Goal: Task Accomplishment & Management: Manage account settings

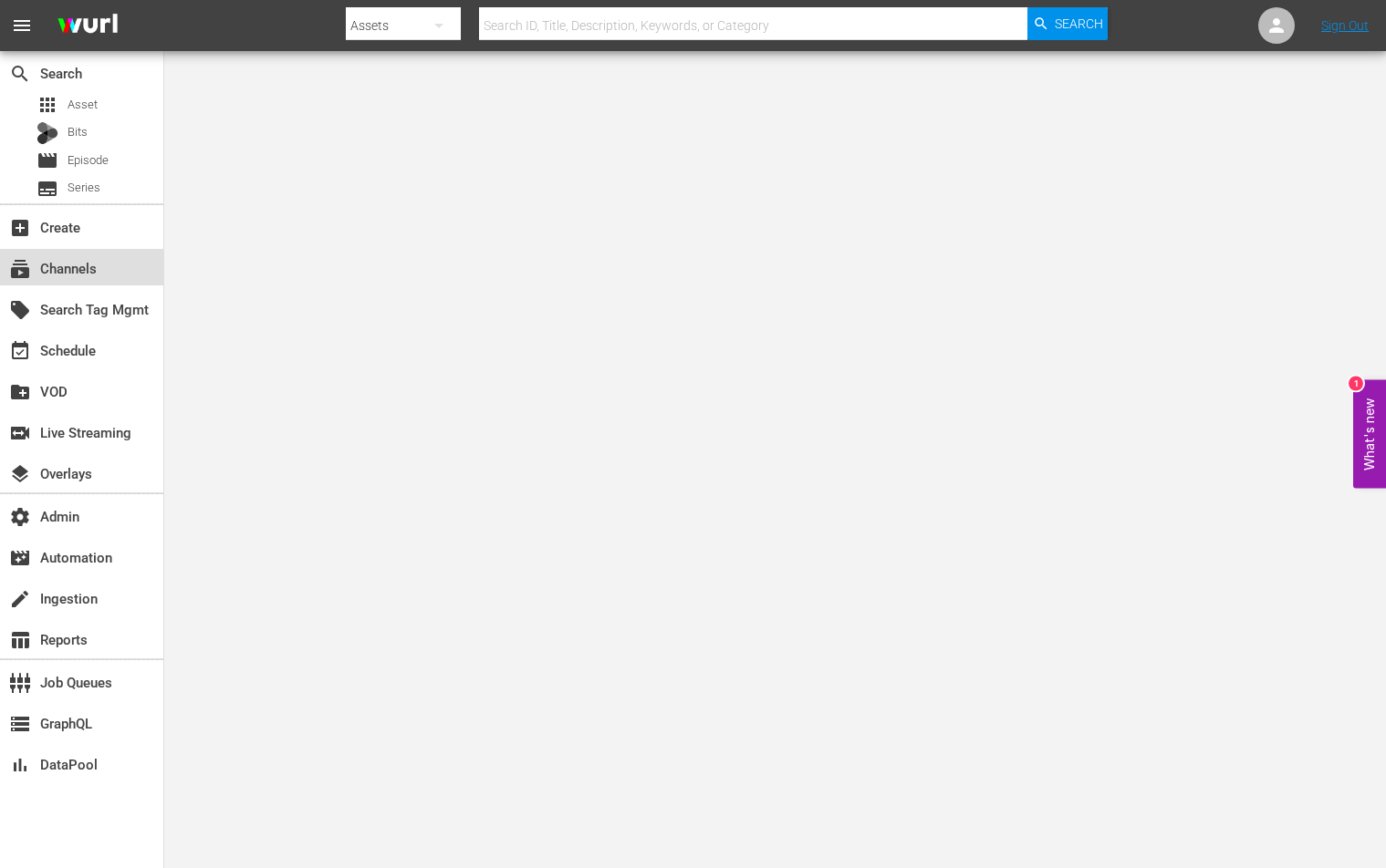
click at [154, 275] on div "subscriptions Channels" at bounding box center [81, 267] width 164 height 37
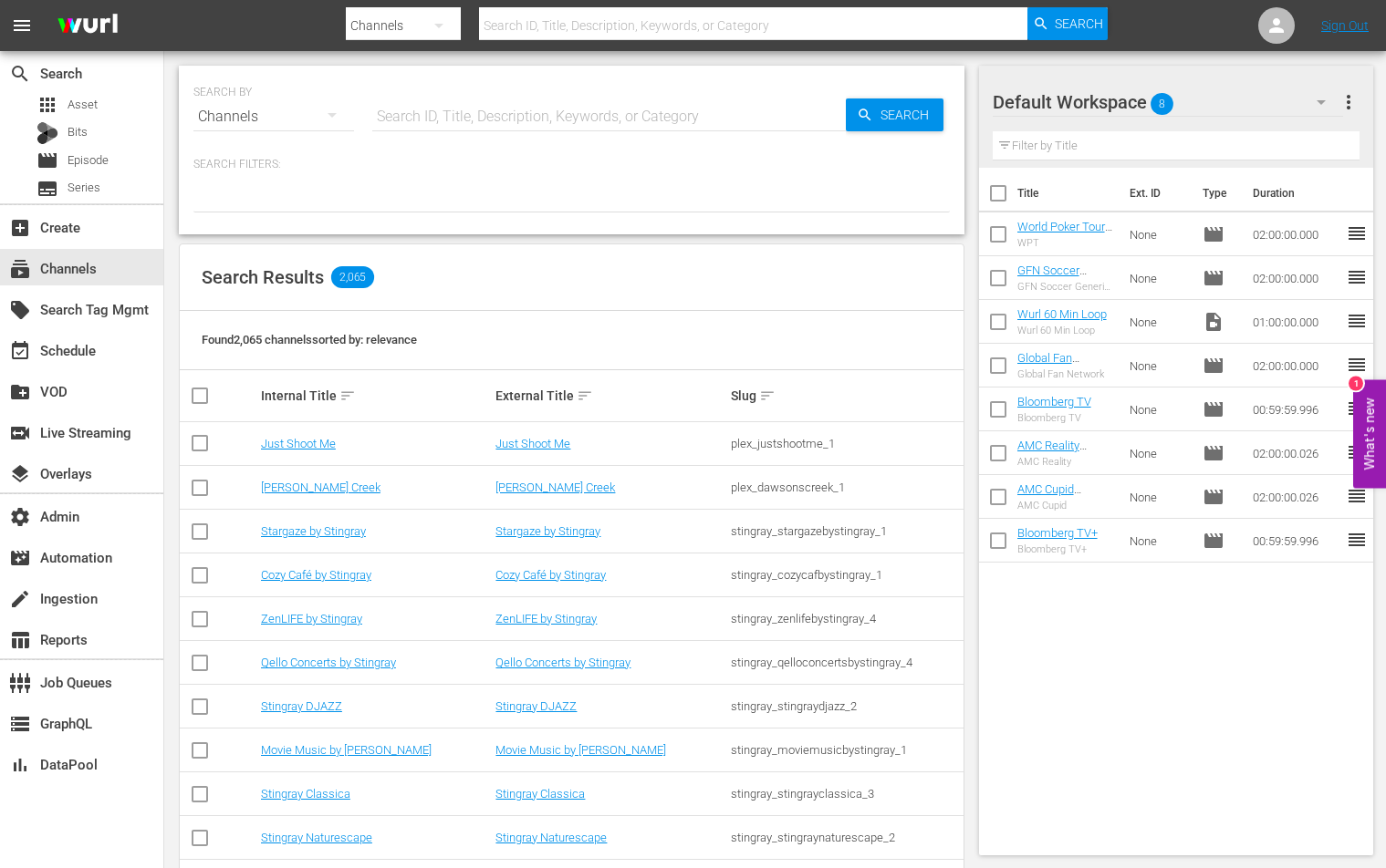
click at [632, 117] on input "text" at bounding box center [609, 116] width 474 height 44
type input "stars in"
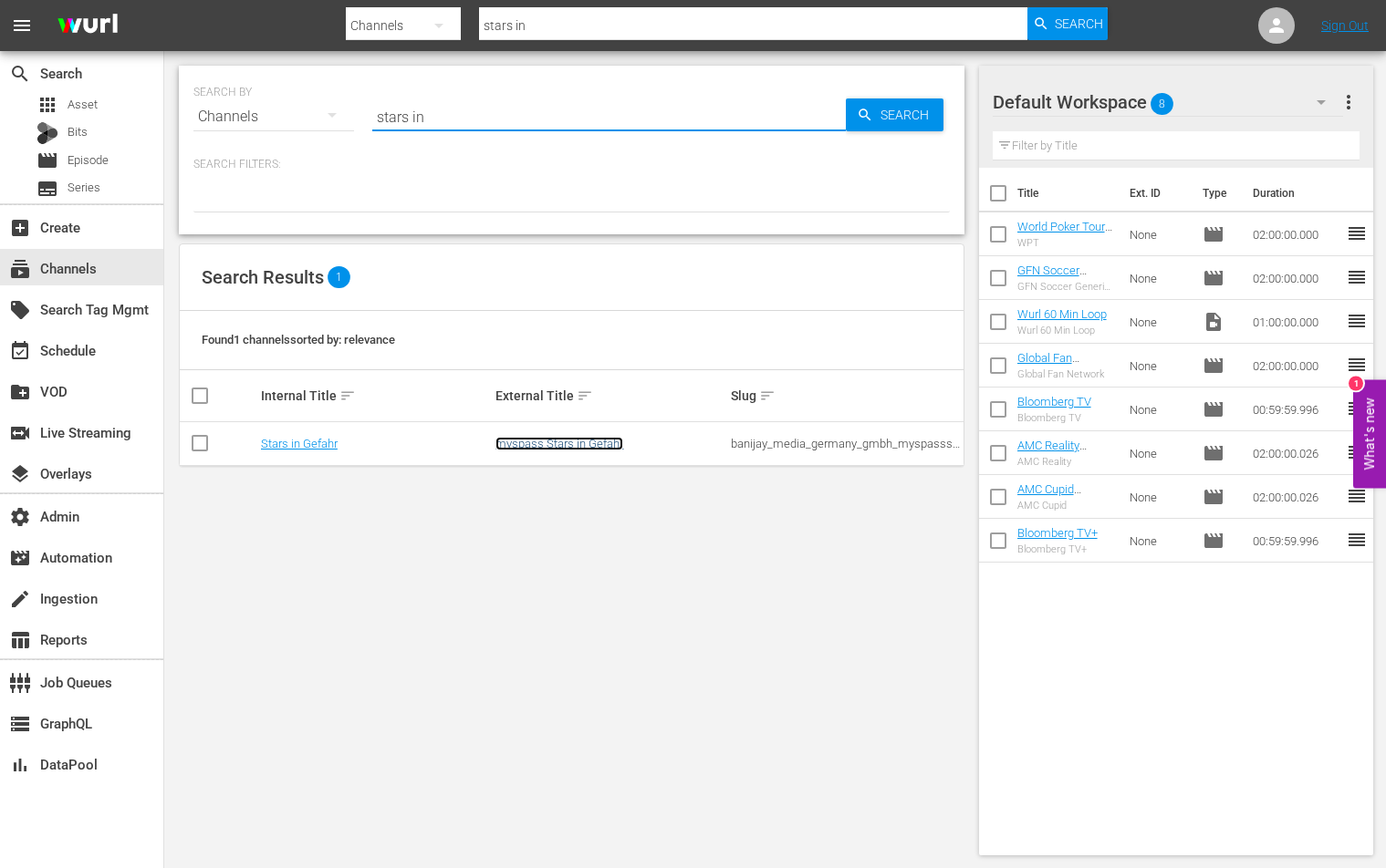
click at [579, 446] on link "myspass Stars in Gefahr" at bounding box center [559, 444] width 128 height 14
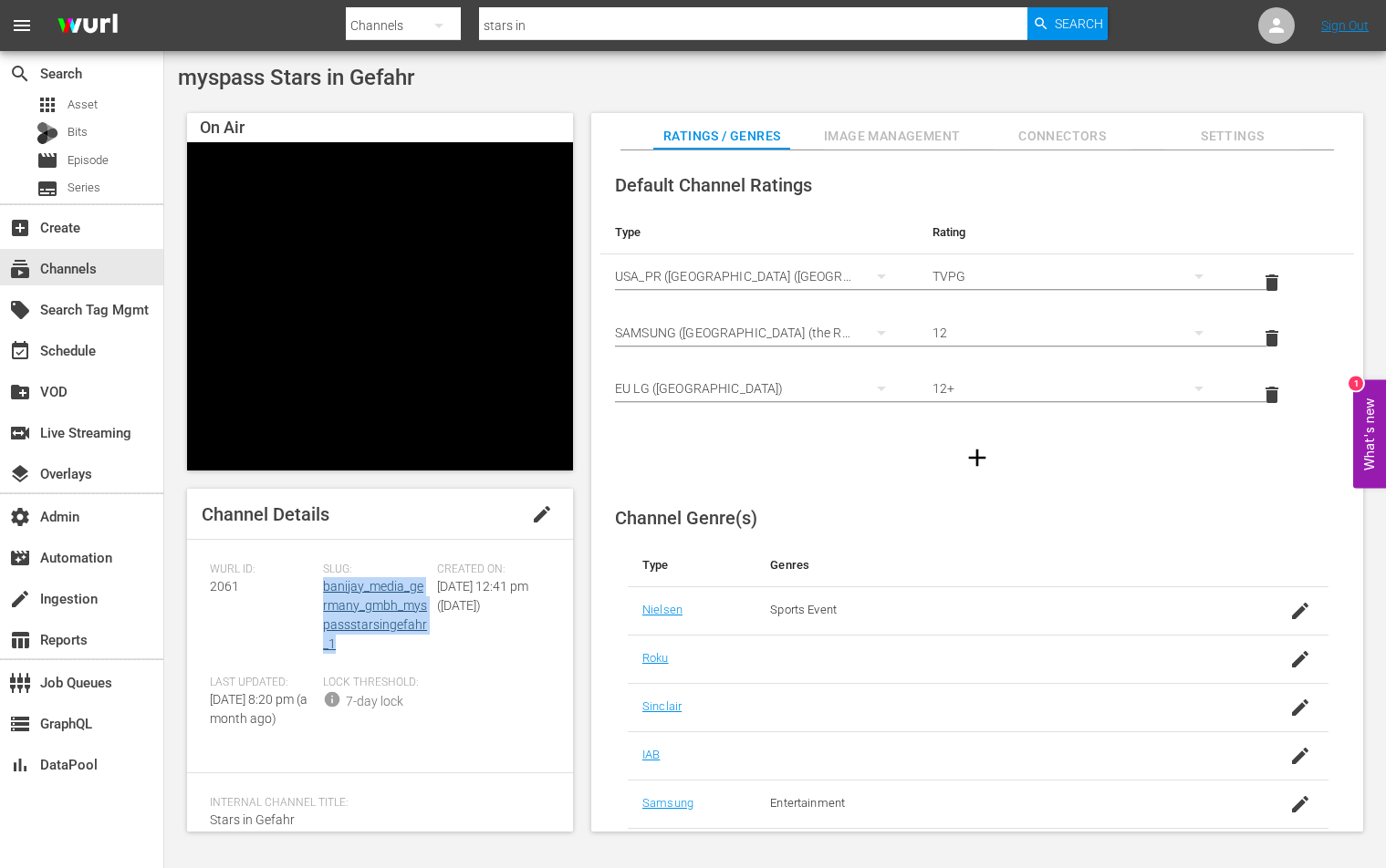
drag, startPoint x: 358, startPoint y: 635, endPoint x: 321, endPoint y: 589, distance: 59.0
click at [323, 589] on div "Slug: banijay_media_germany_gmbh_myspassstarsingefahr_1" at bounding box center [379, 619] width 113 height 113
copy link "banijay_media_germany_gmbh_myspassstarsingefahr_1"
click at [335, 588] on link "banijay_media_germany_gmbh_myspassstarsingefahr_1" at bounding box center [374, 615] width 104 height 72
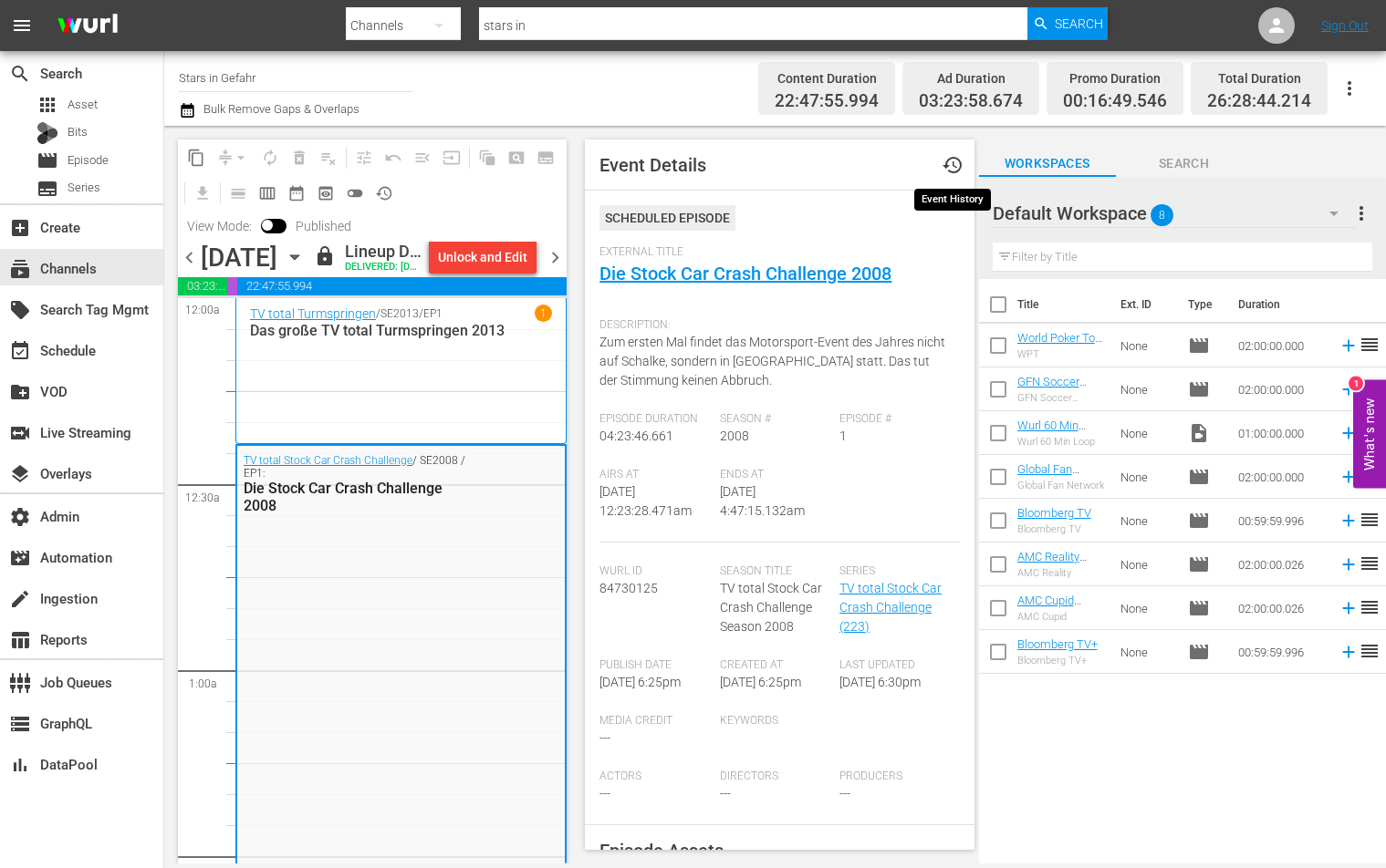
click at [957, 164] on span "history" at bounding box center [953, 165] width 22 height 22
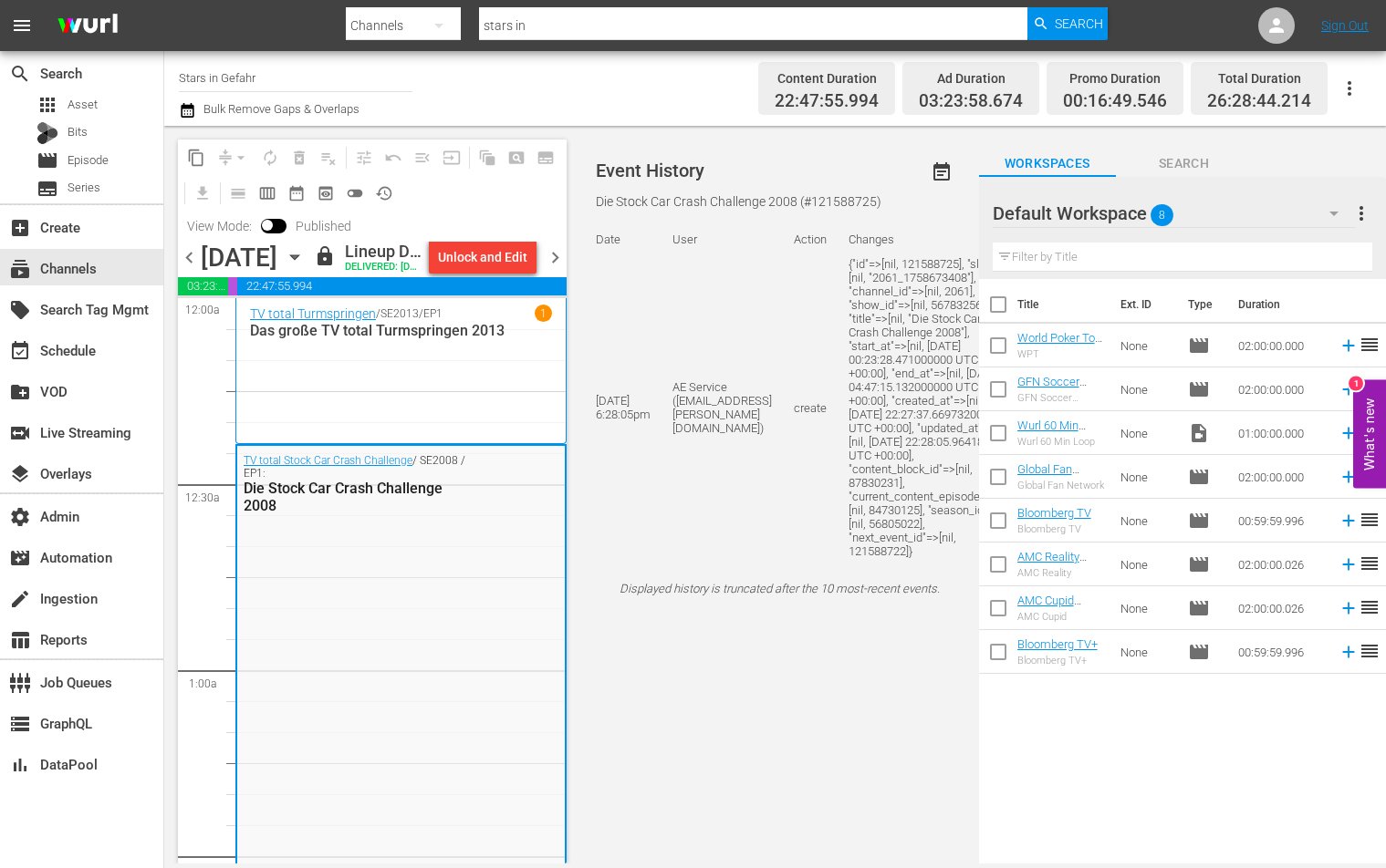
click at [930, 180] on span "event_note" at bounding box center [941, 172] width 22 height 22
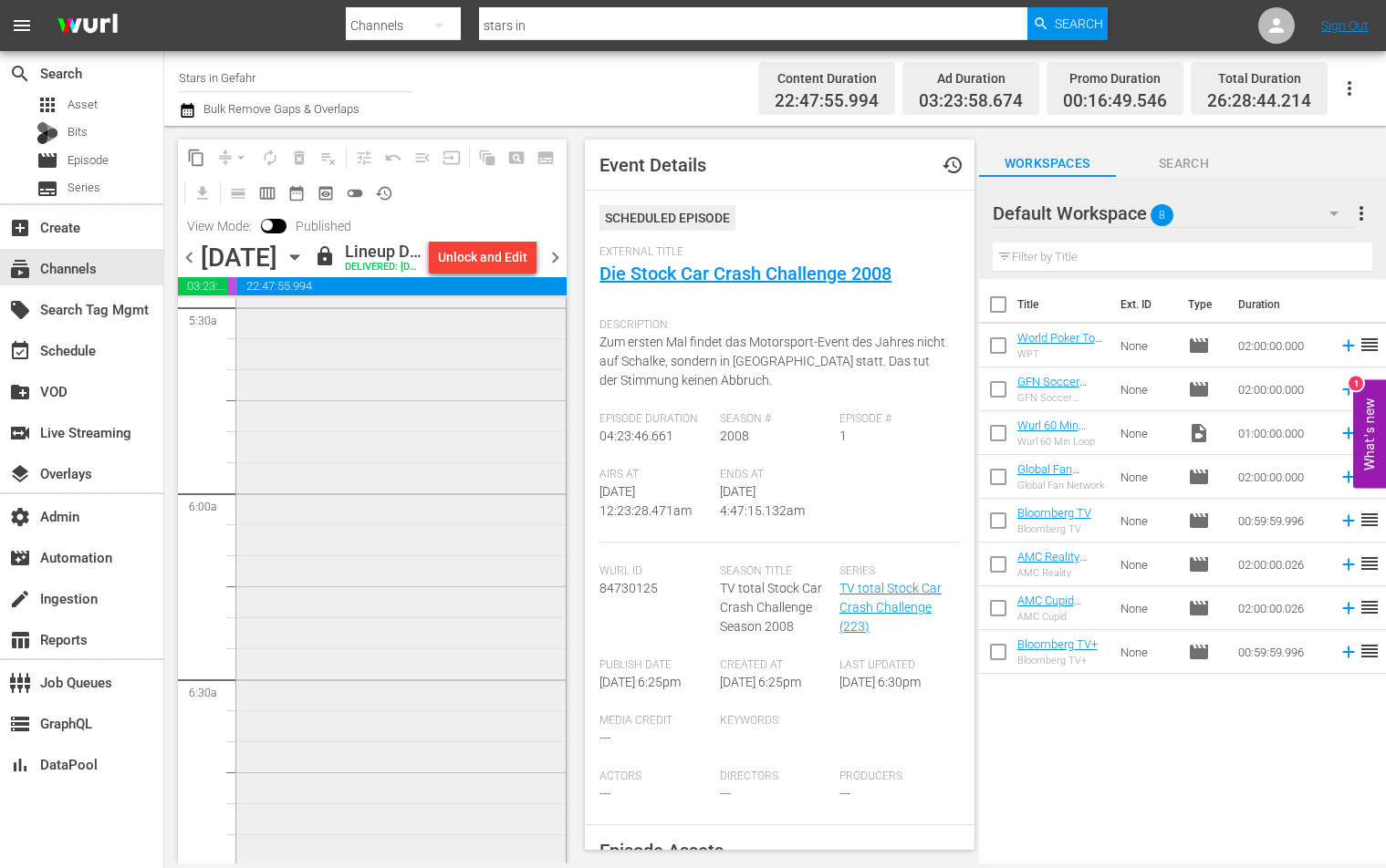
scroll to position [3102, 0]
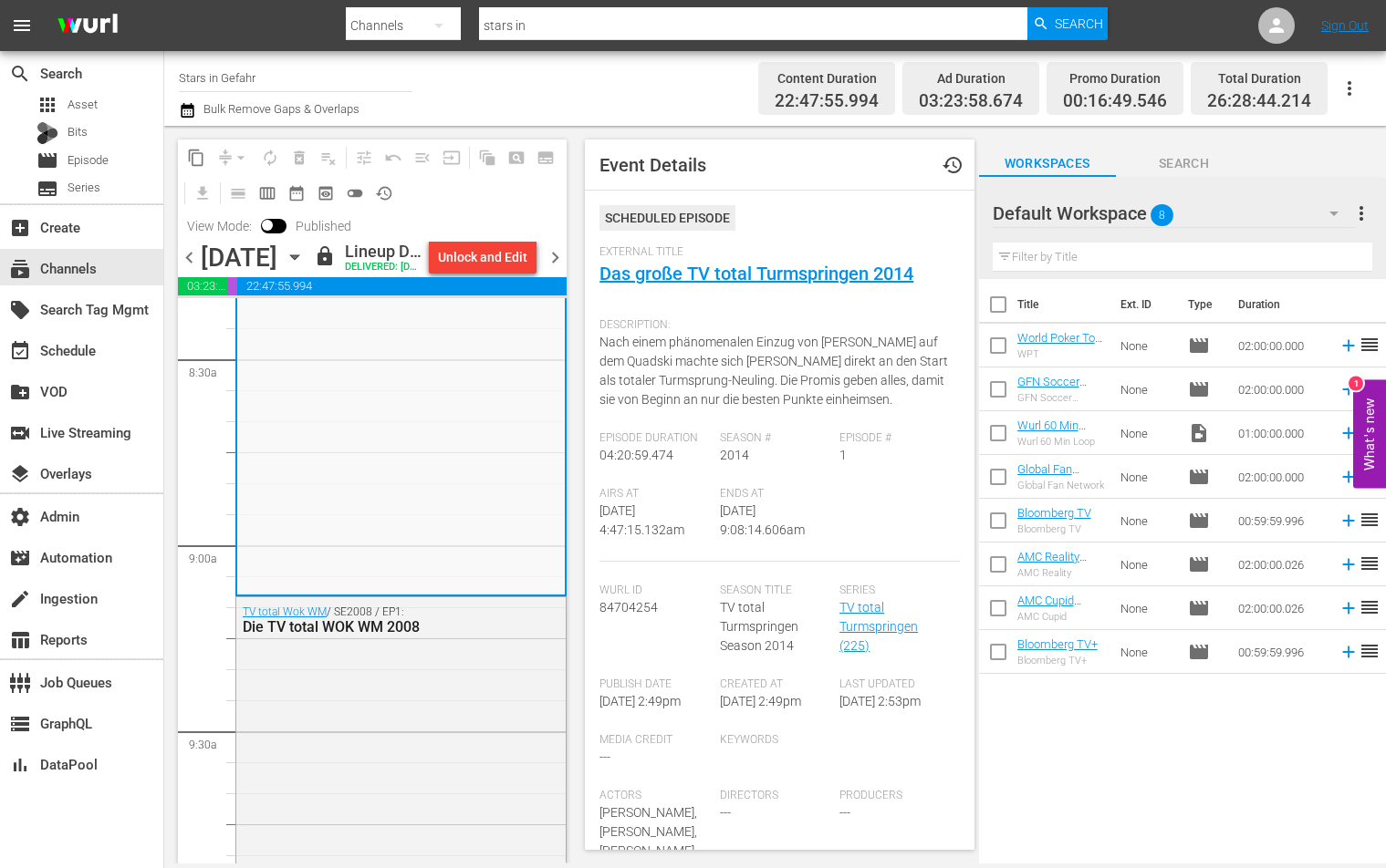
click at [935, 169] on button "history" at bounding box center [952, 165] width 44 height 44
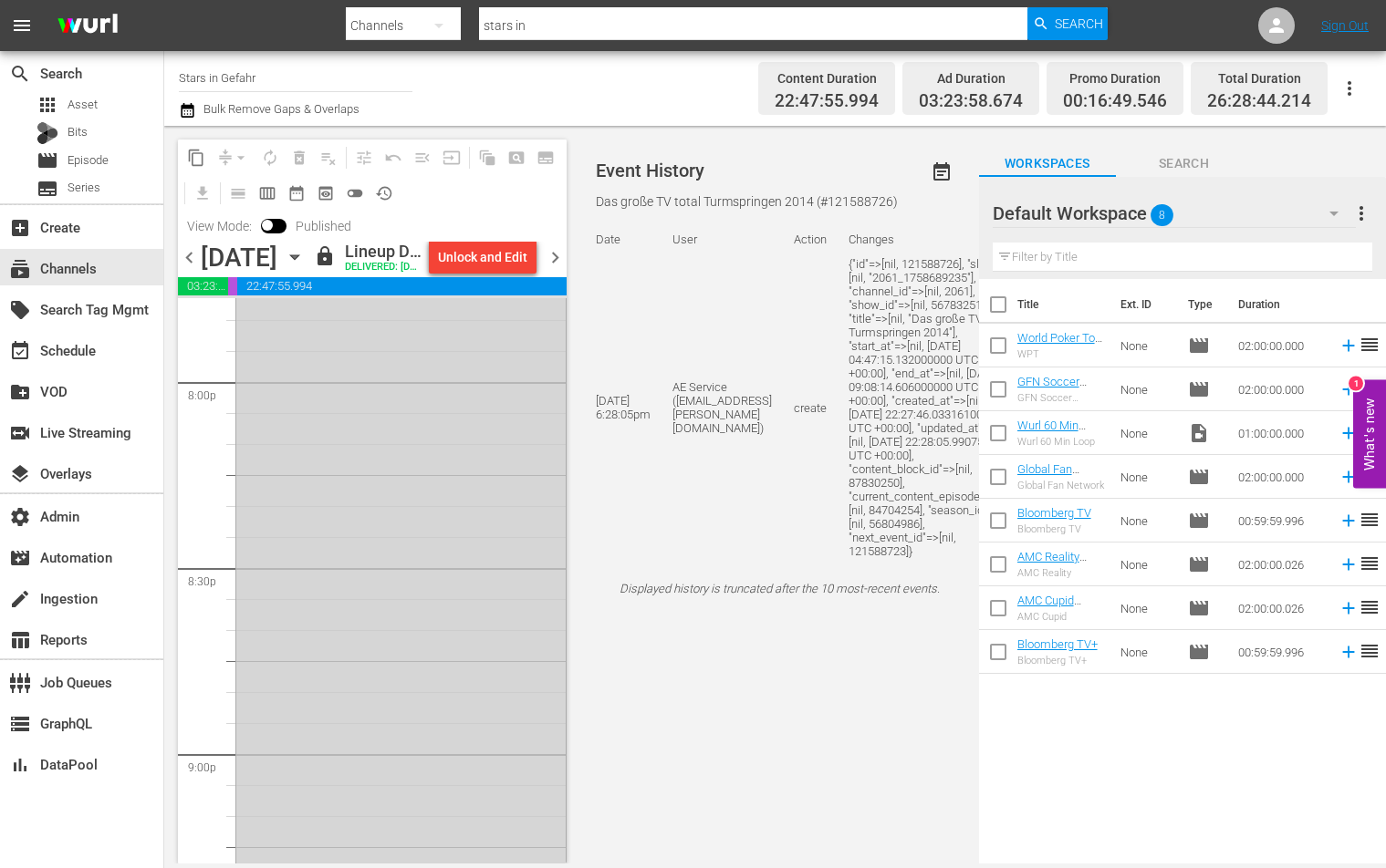
scroll to position [8193, 0]
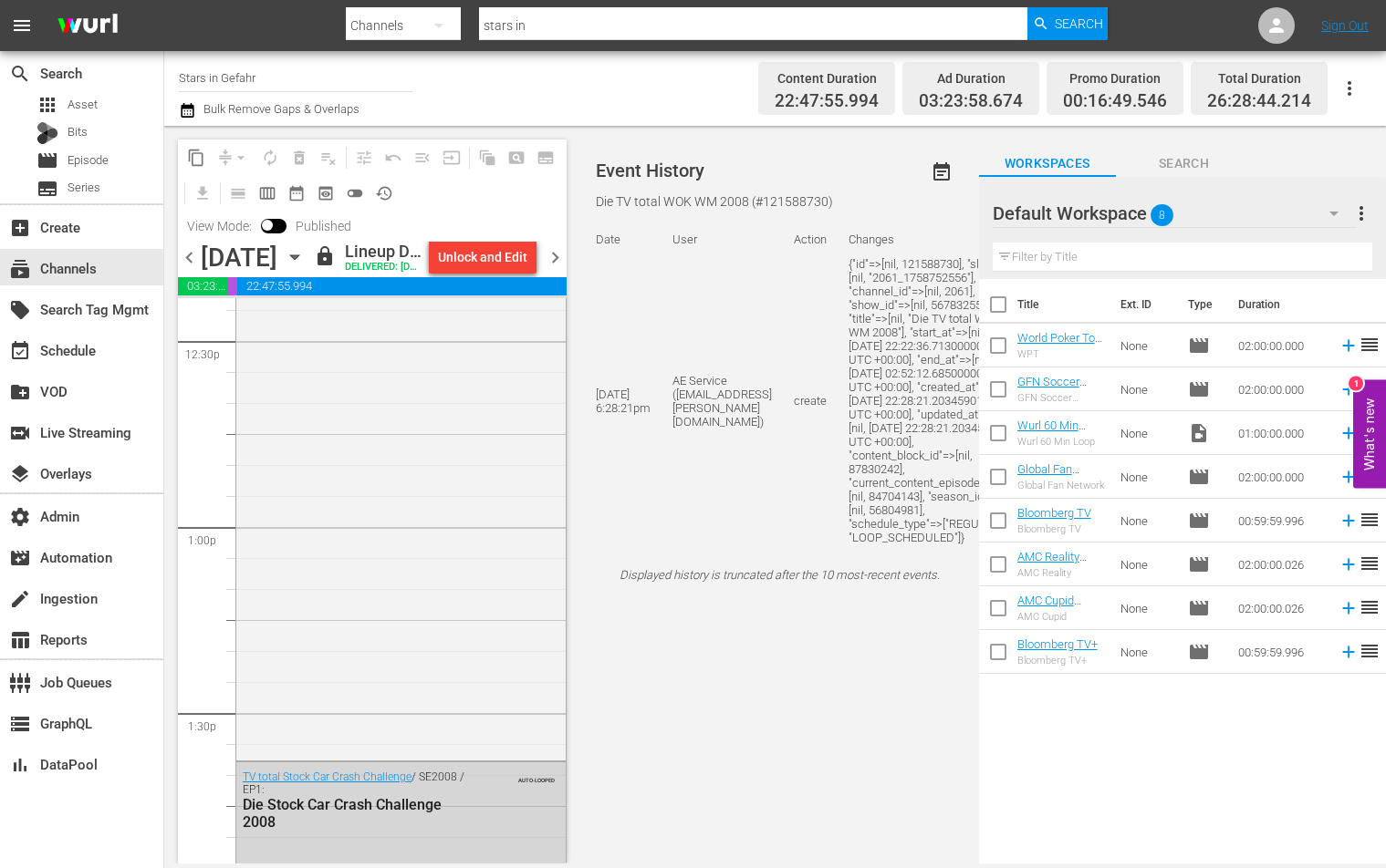
scroll to position [4378, 0]
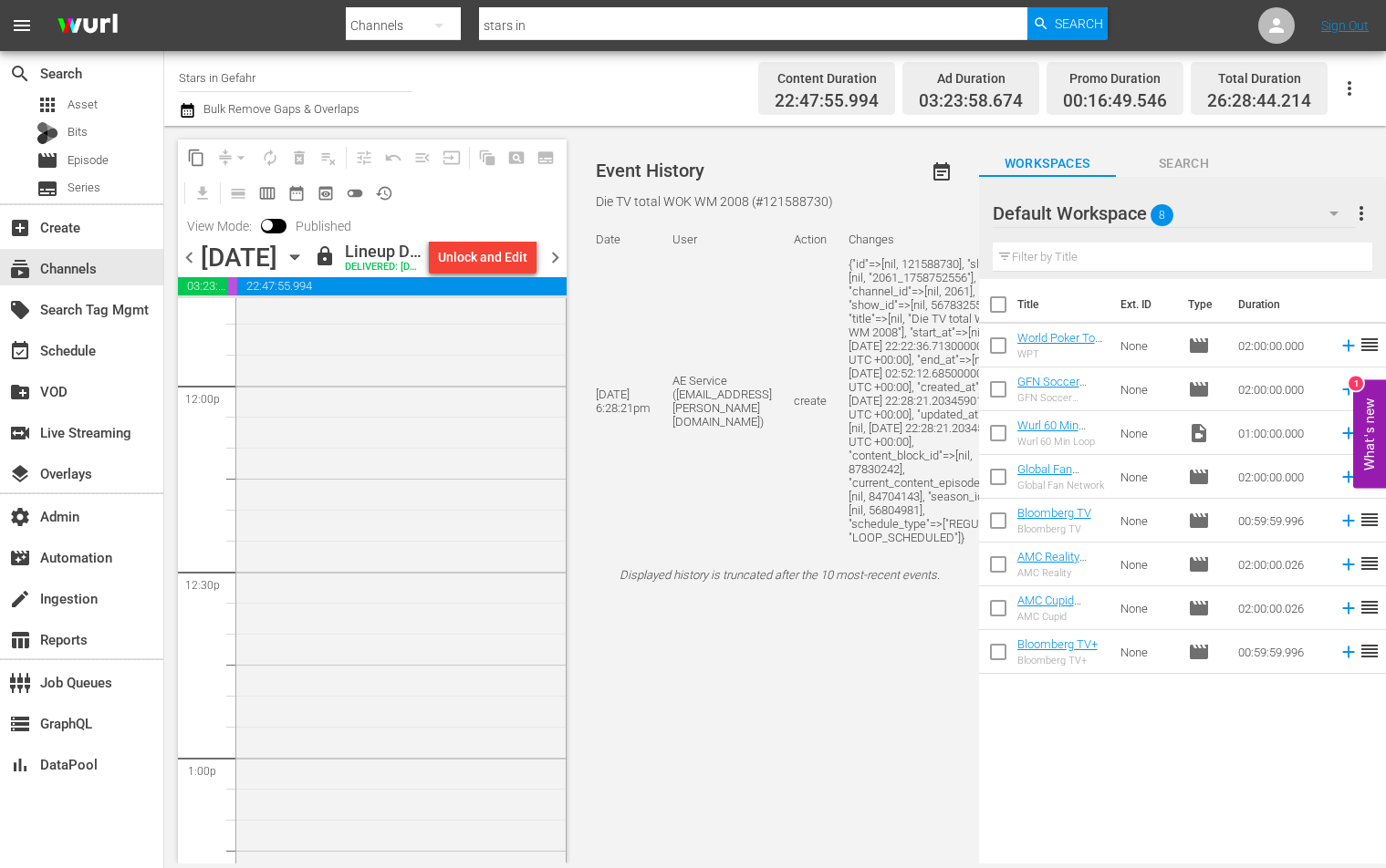
click at [533, 378] on div "TV total Wok WM / SE2008 / EP1: Die TV total WOK WM 2008" at bounding box center [401, 155] width 330 height 1666
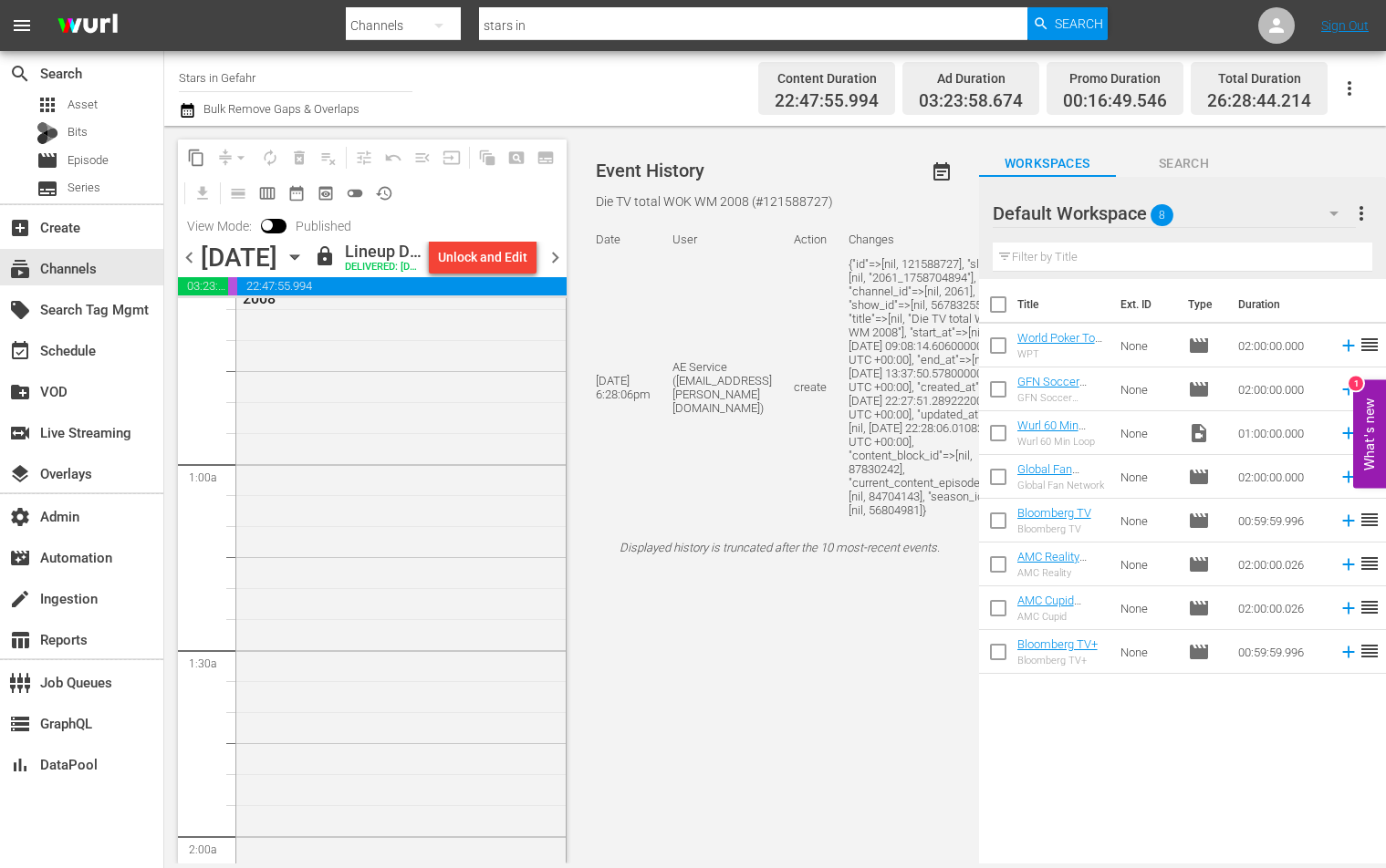
scroll to position [0, 0]
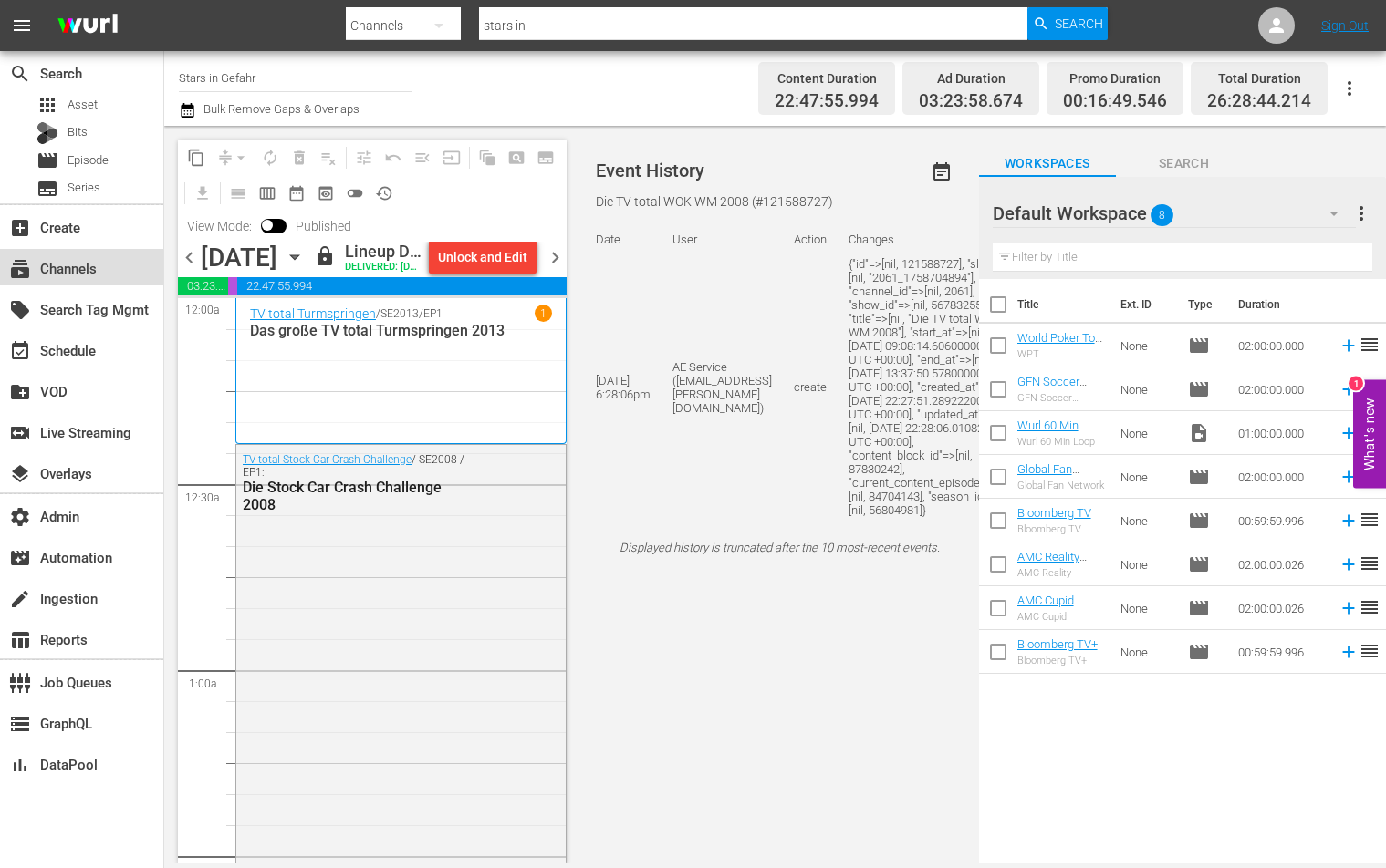
click at [86, 273] on div "subscriptions Channels" at bounding box center [50, 265] width 102 height 16
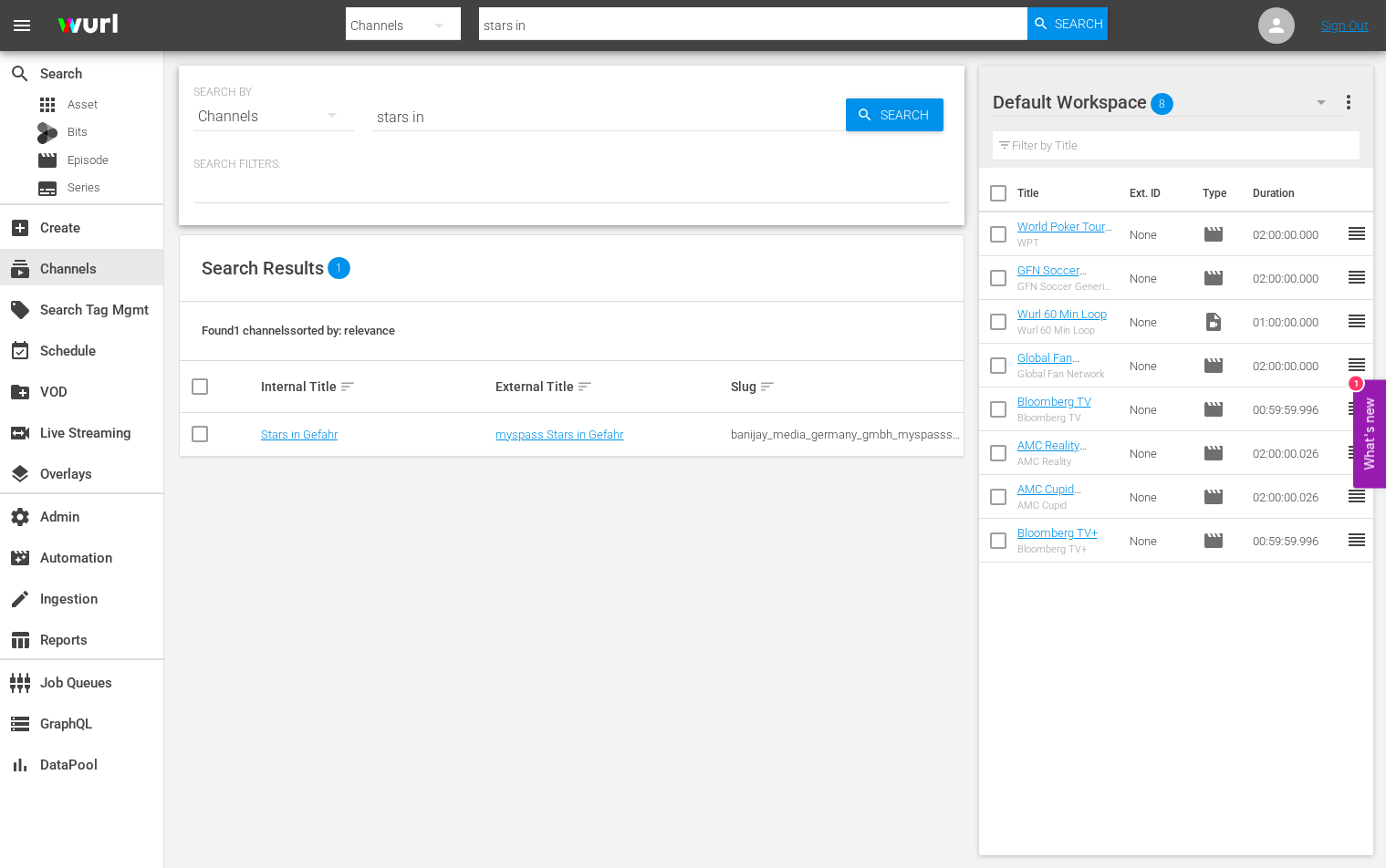
click at [763, 434] on div "banijay_media_germany_gmbh_myspassstarsingefahr_1" at bounding box center [845, 435] width 230 height 14
copy div "banijay_media_germany_gmbh_myspassstarsingefahr_1"
drag, startPoint x: 354, startPoint y: 440, endPoint x: 259, endPoint y: 437, distance: 95.0
click at [259, 437] on td "Stars in Gefahr" at bounding box center [375, 435] width 236 height 44
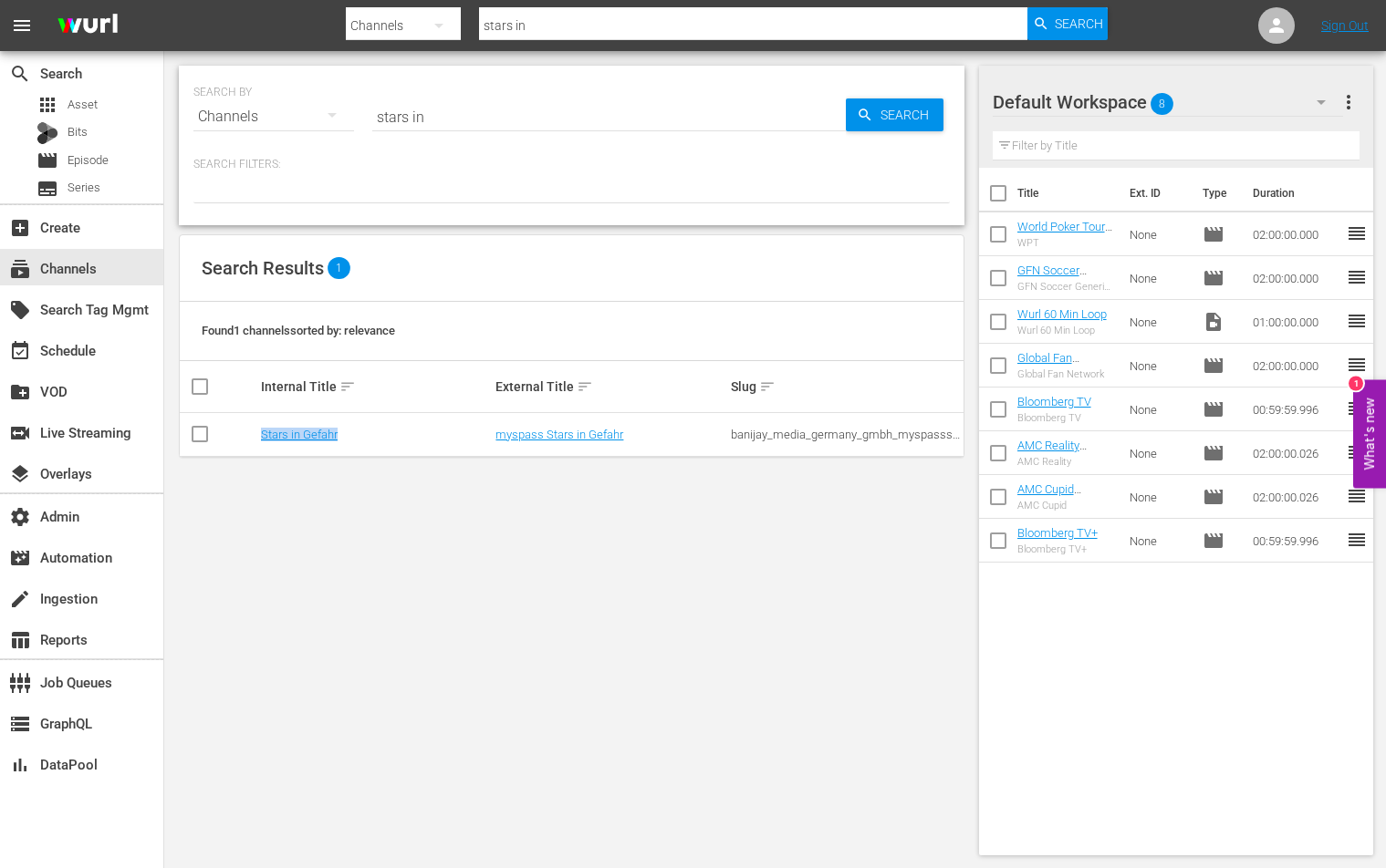
copy link "Stars in Gefahr"
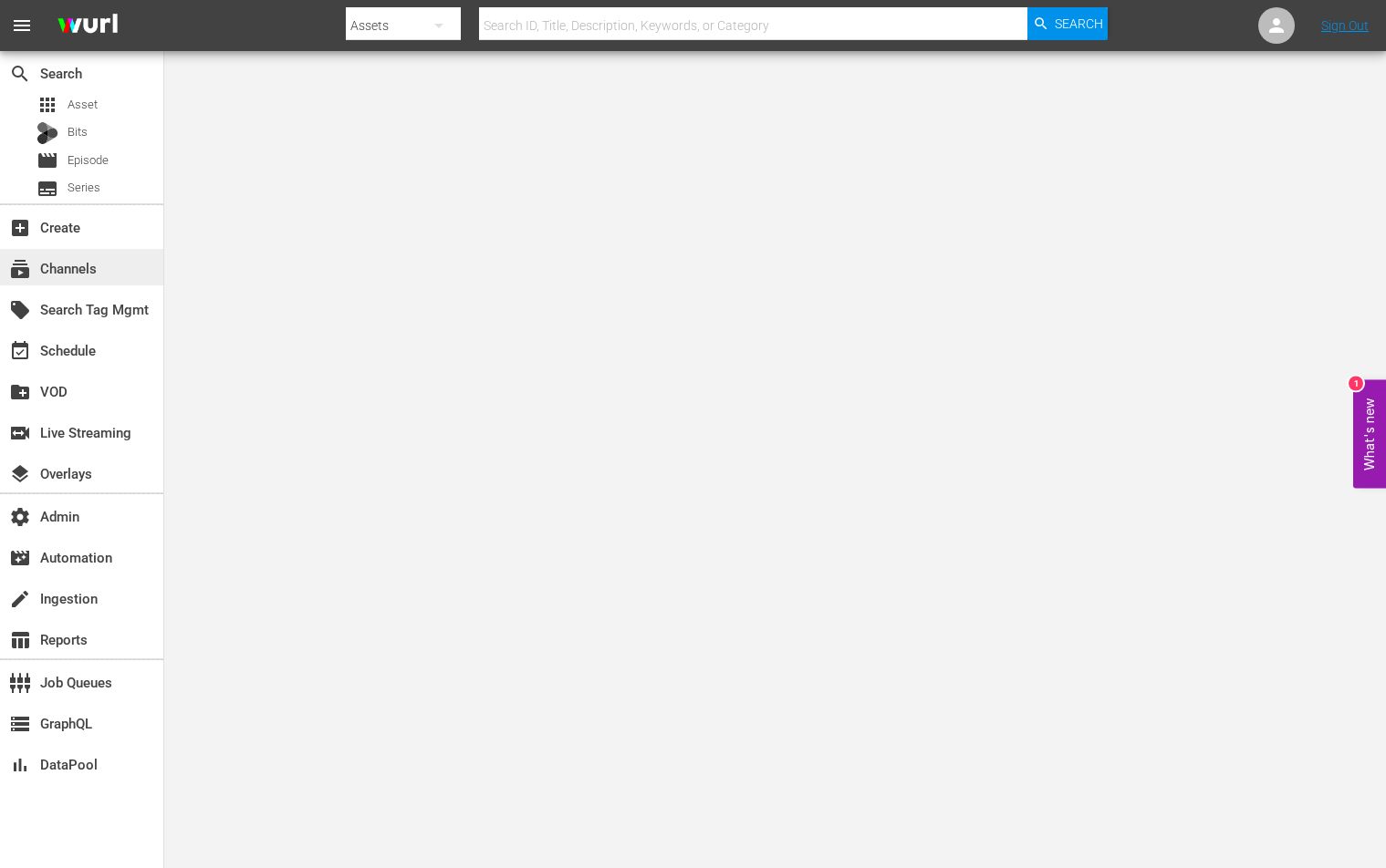
click at [85, 269] on div "subscriptions Channels" at bounding box center [50, 265] width 102 height 16
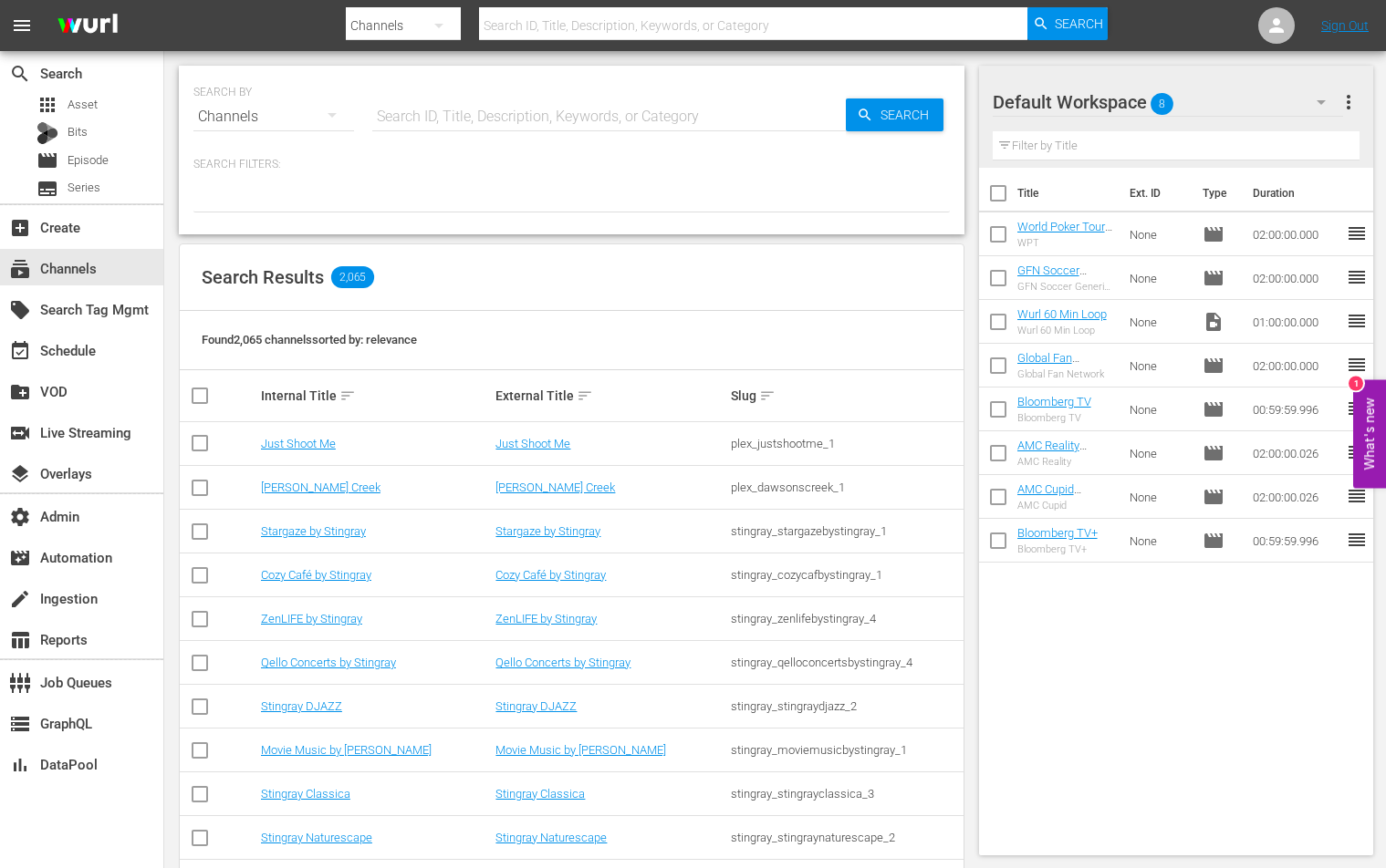
click at [518, 121] on input "text" at bounding box center [609, 116] width 474 height 44
type input "stars of"
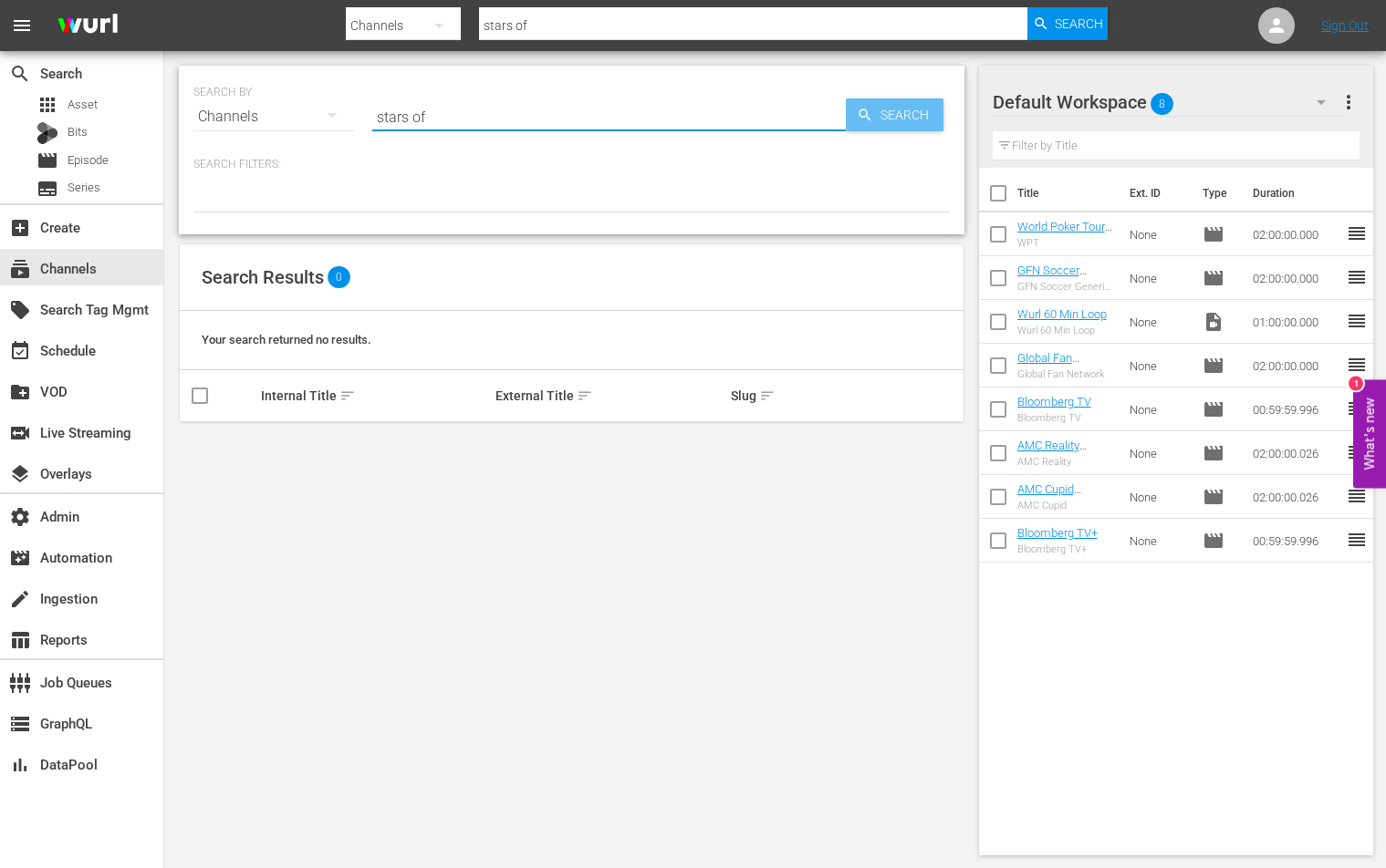
click at [846, 119] on div "Search" at bounding box center [895, 115] width 98 height 33
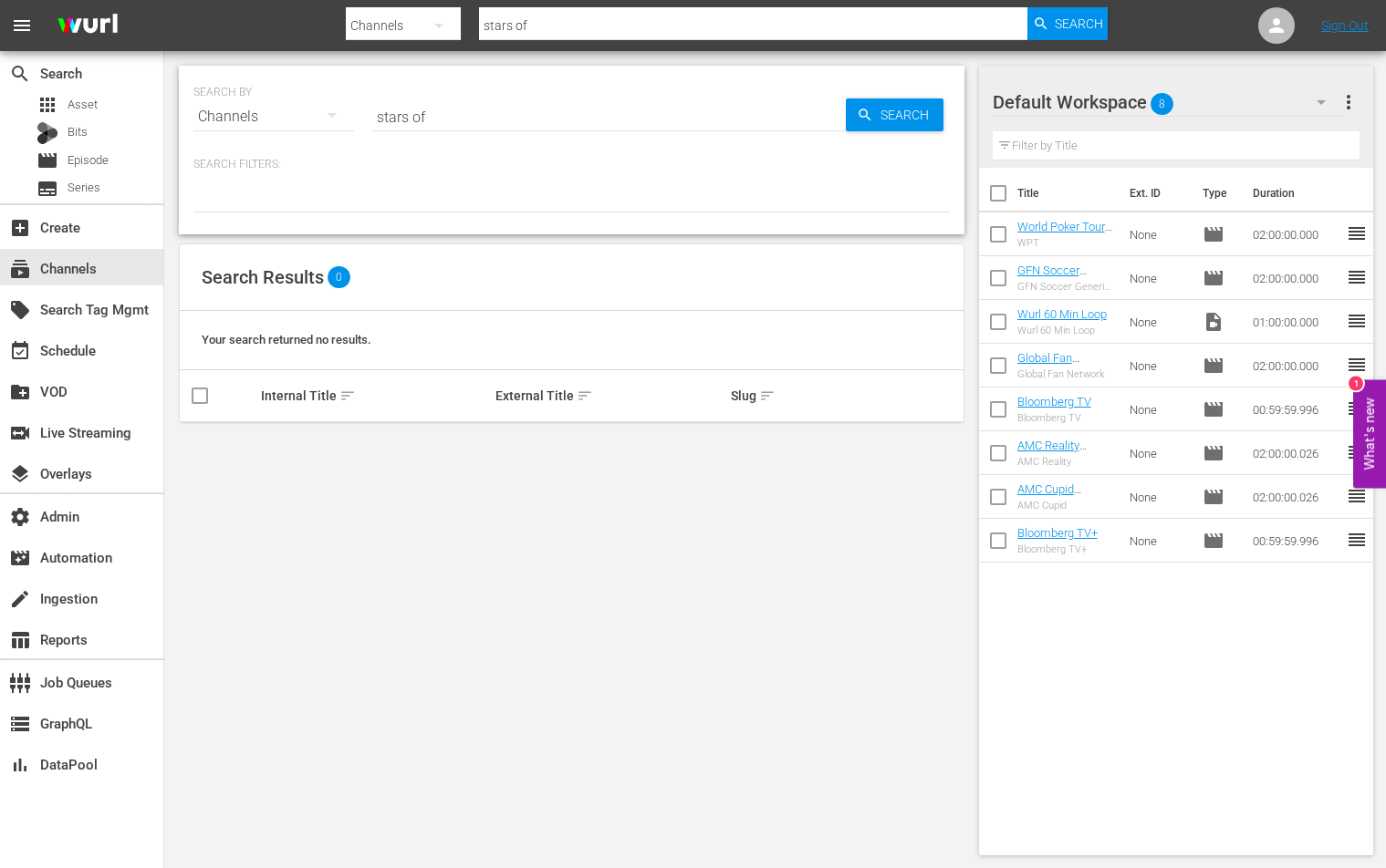
click at [677, 122] on input "stars of" at bounding box center [609, 116] width 474 height 44
type input "stars"
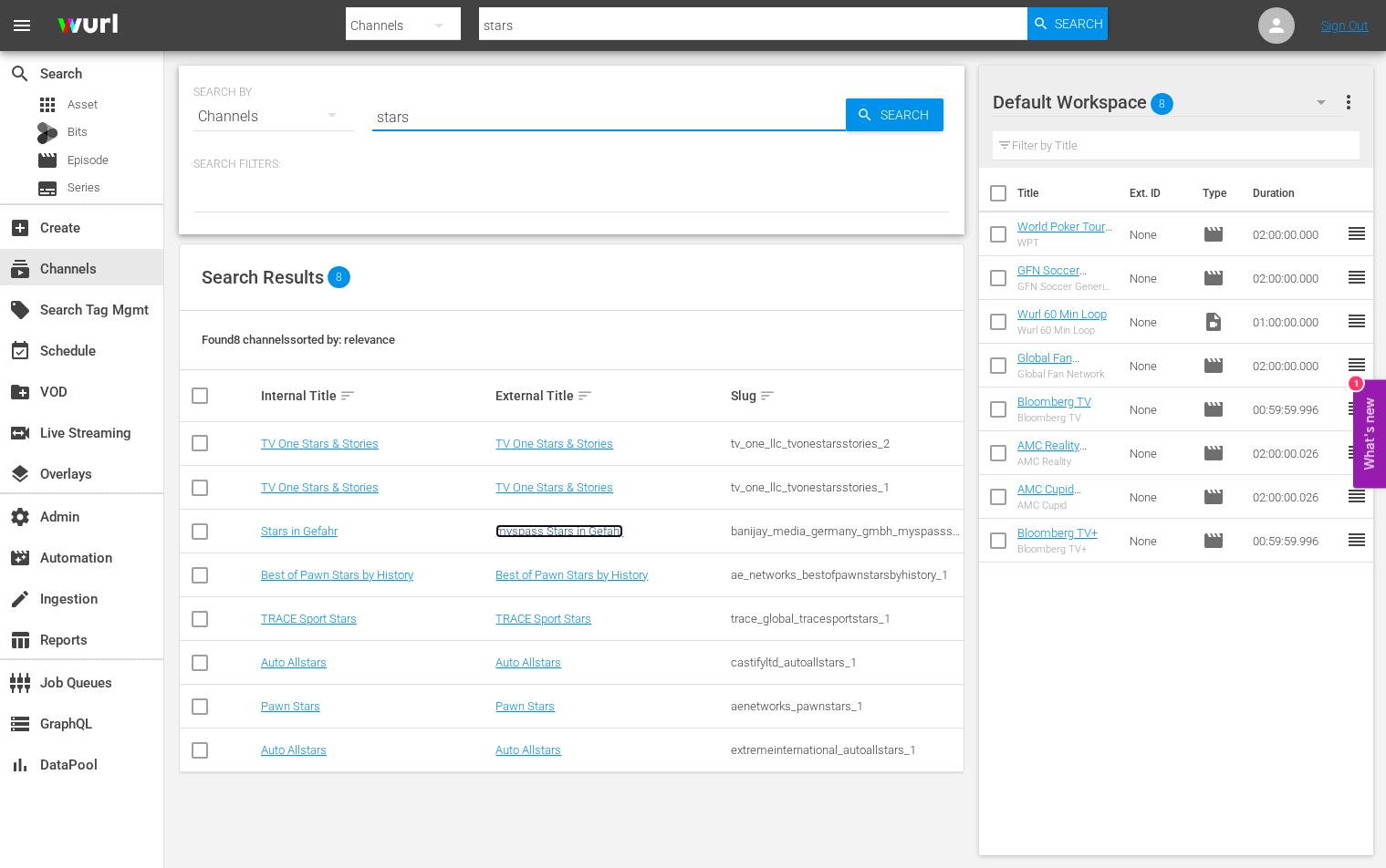
click at [570, 527] on link "myspass Stars in Gefahr" at bounding box center [559, 531] width 128 height 14
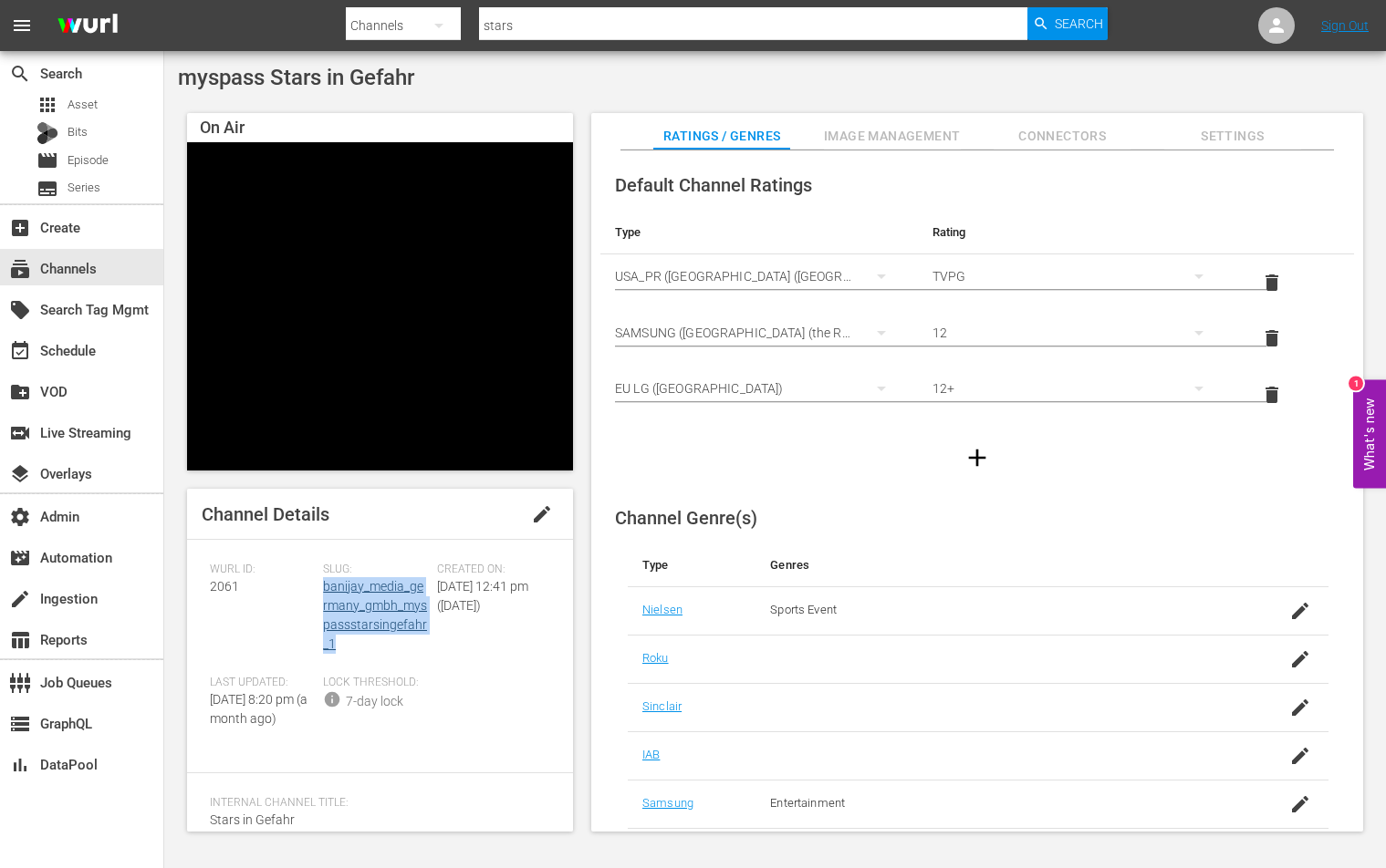
drag, startPoint x: 335, startPoint y: 626, endPoint x: 323, endPoint y: 585, distance: 42.7
click at [323, 585] on div "Slug: banijay_media_germany_gmbh_myspassstarsingefahr_1" at bounding box center [379, 619] width 113 height 113
copy link "banijay_media_germany_gmbh_myspassstarsingefahr_1"
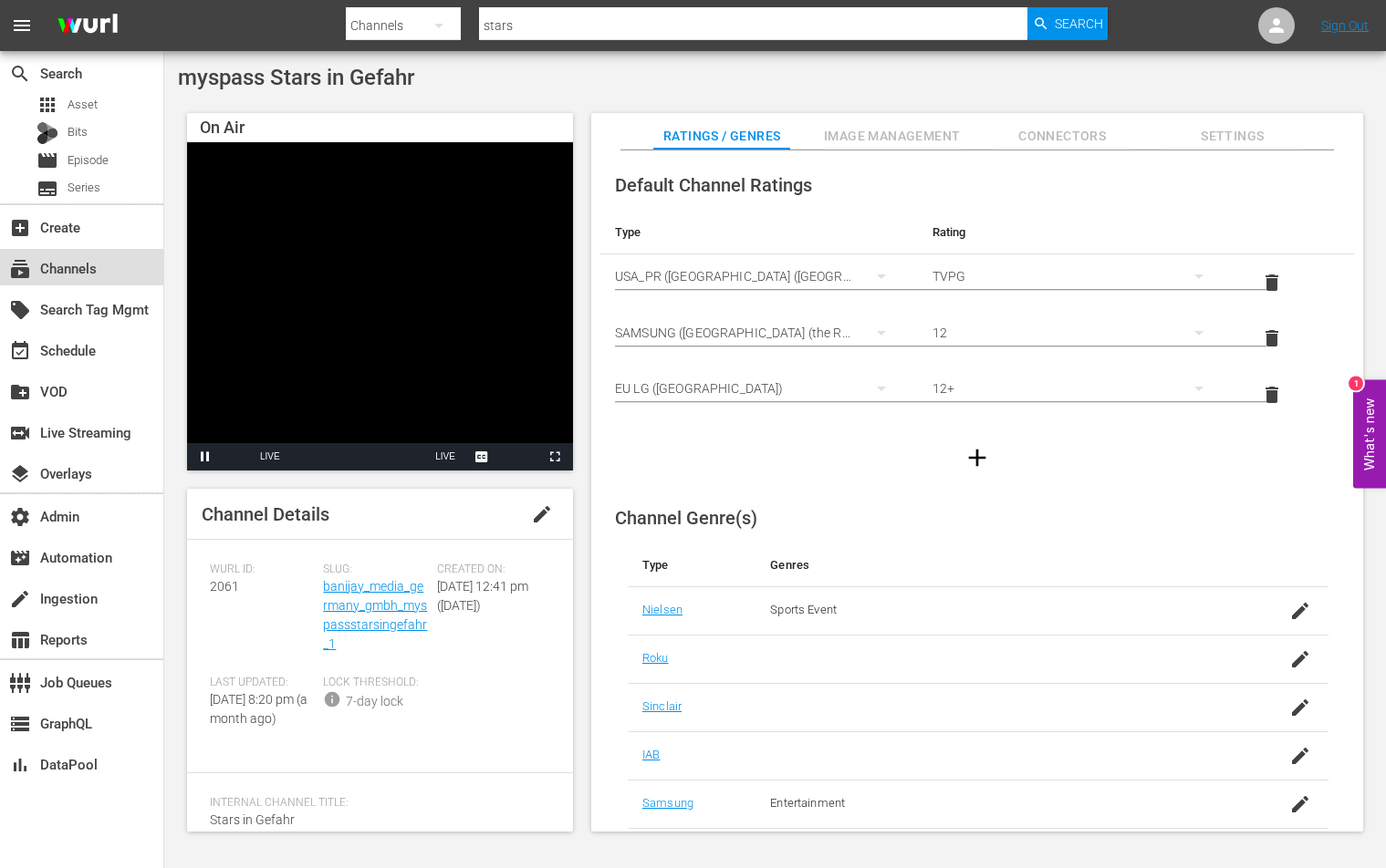
click at [143, 278] on div "subscriptions Channels" at bounding box center [81, 267] width 164 height 37
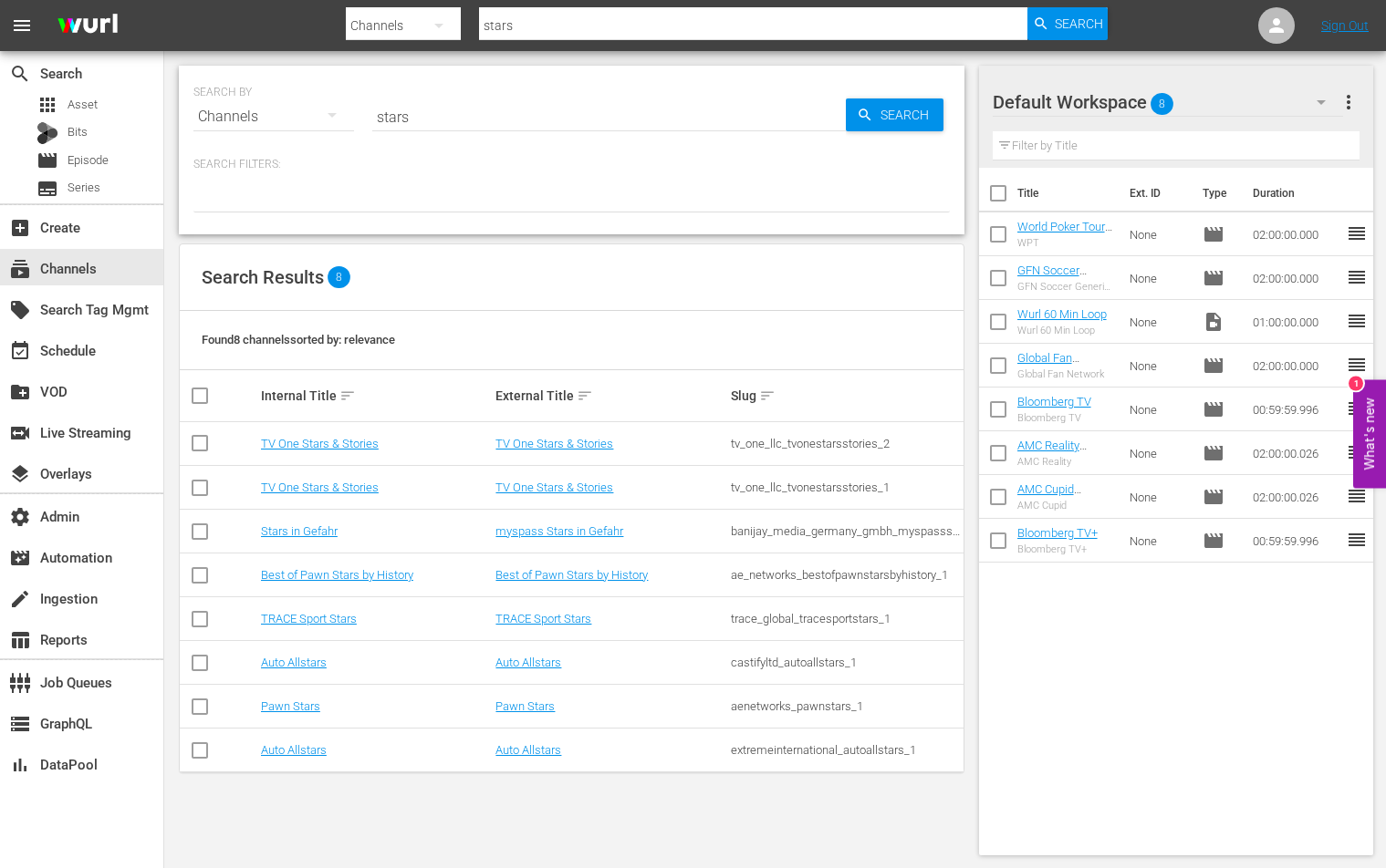
click at [565, 522] on td "myspass Stars in Gefahr" at bounding box center [610, 531] width 236 height 44
click at [564, 528] on link "myspass Stars in Gefahr" at bounding box center [559, 531] width 128 height 14
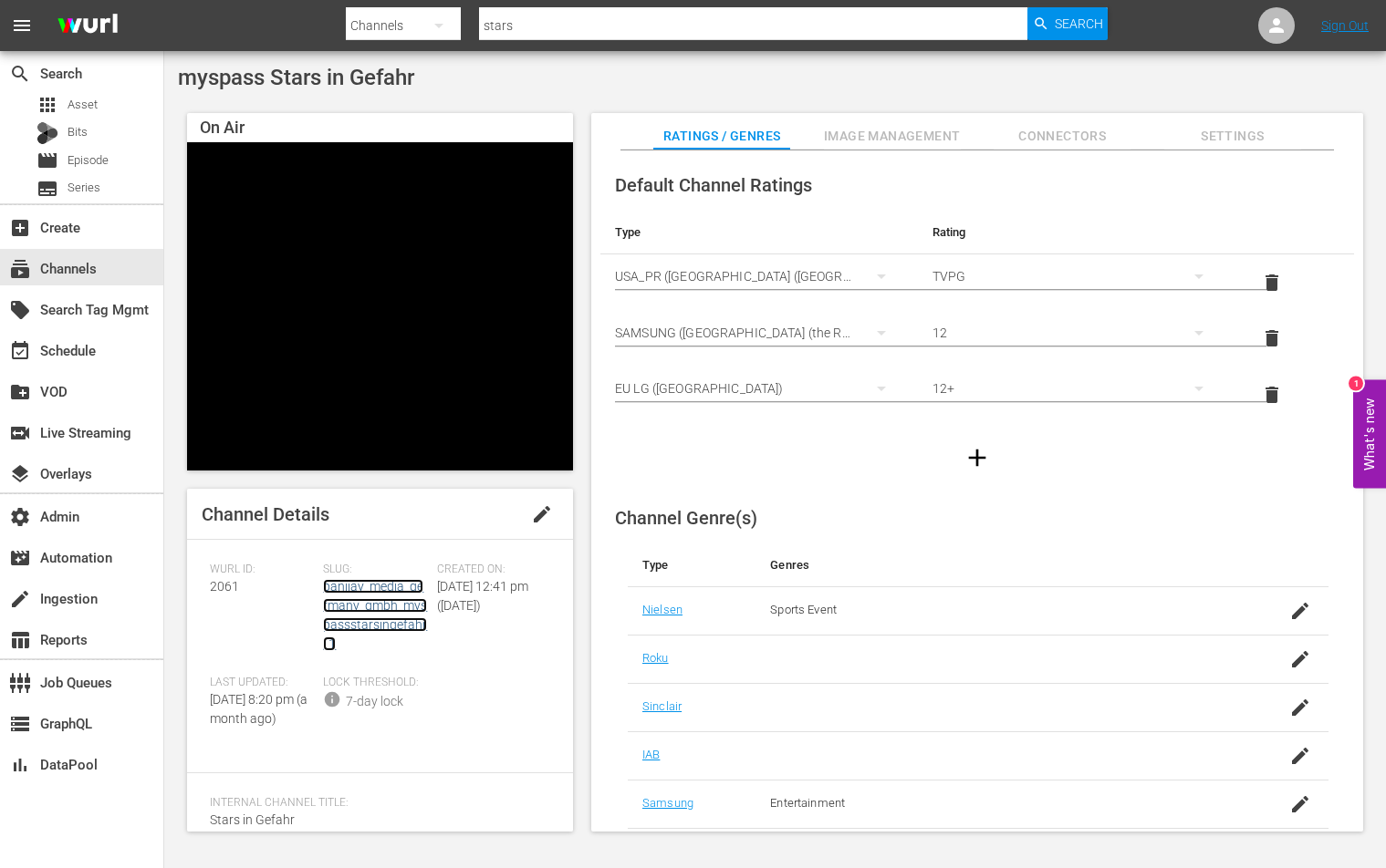
click at [397, 602] on link "banijay_media_germany_gmbh_myspassstarsingefahr_1" at bounding box center [374, 615] width 104 height 72
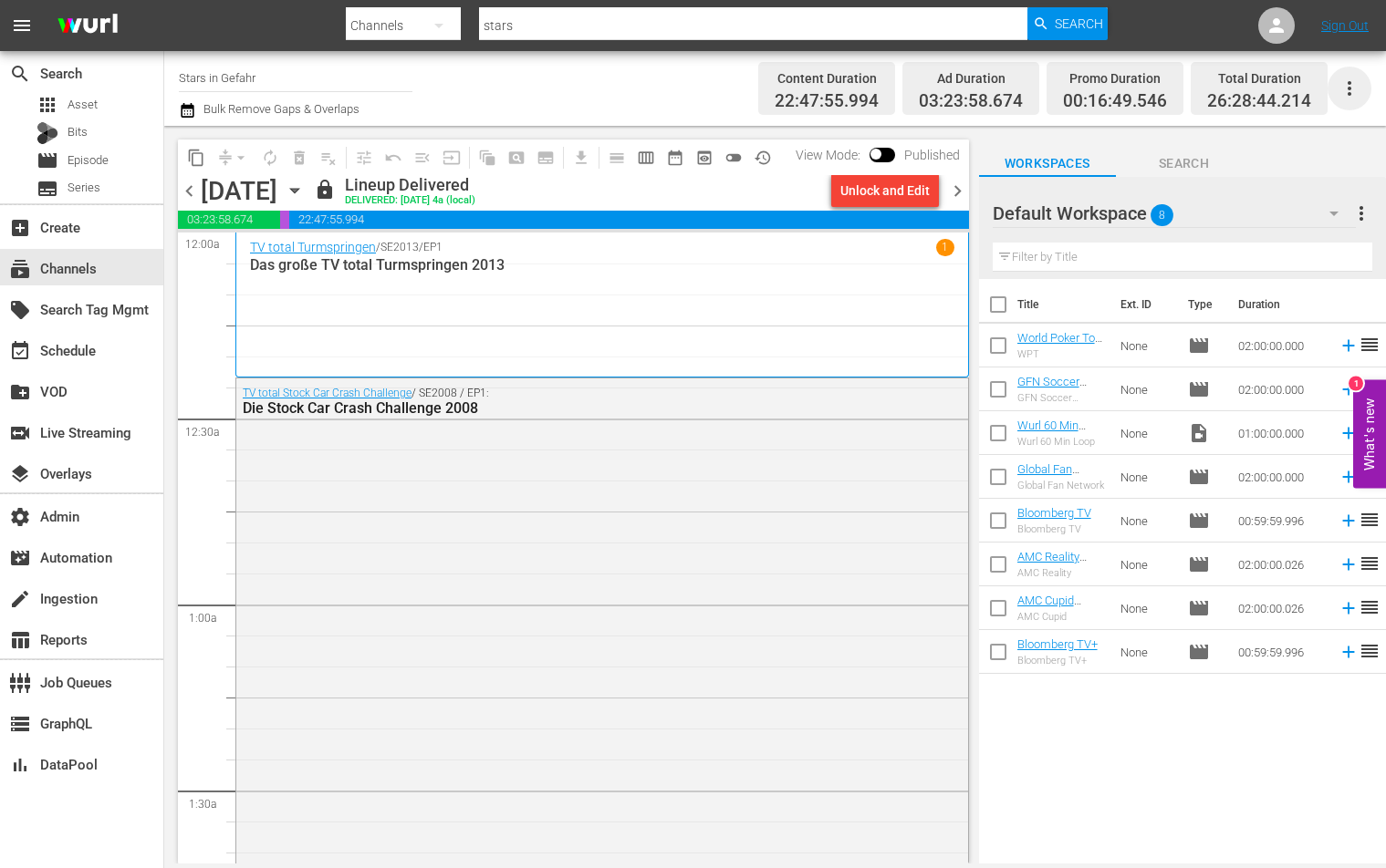
click at [1344, 88] on icon "button" at bounding box center [1349, 88] width 22 height 22
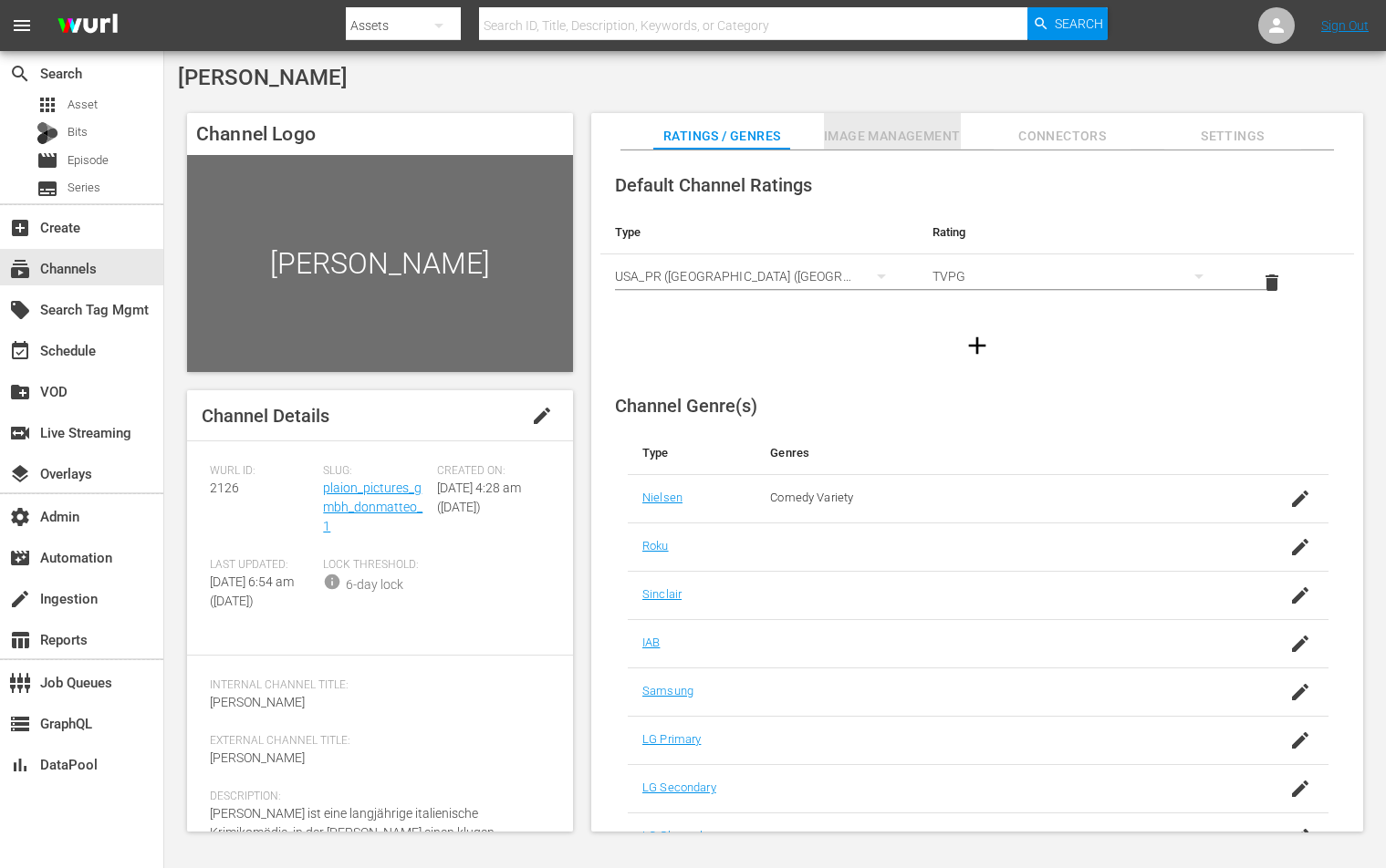
click at [886, 140] on span "Image Management" at bounding box center [892, 137] width 137 height 23
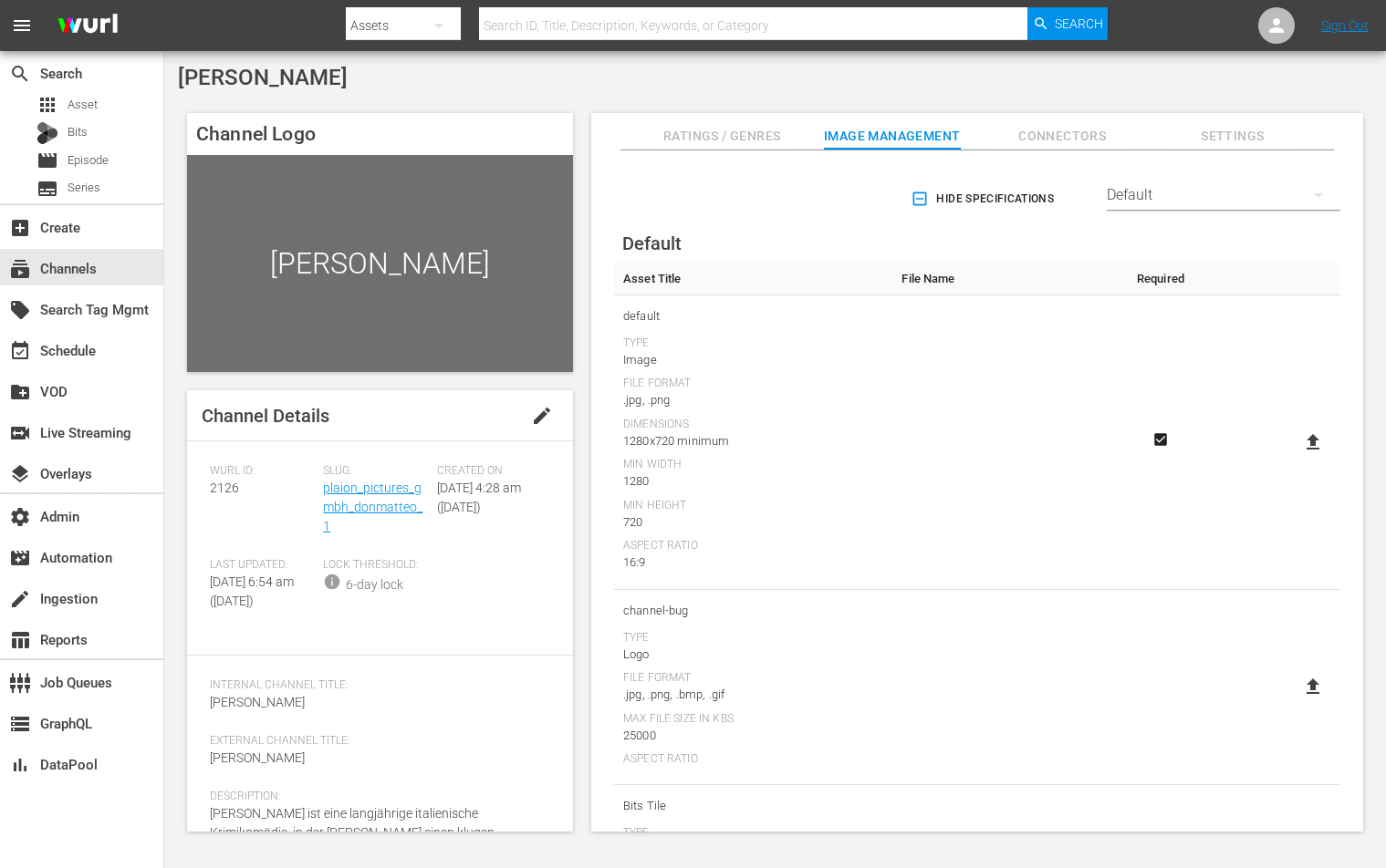
click at [1312, 431] on icon at bounding box center [1313, 442] width 22 height 22
click at [1296, 458] on input "file" at bounding box center [1295, 458] width 1 height 1
type input "C:\fakepath\Don_Matteo_Logo_1920x1080 (1).jpg"
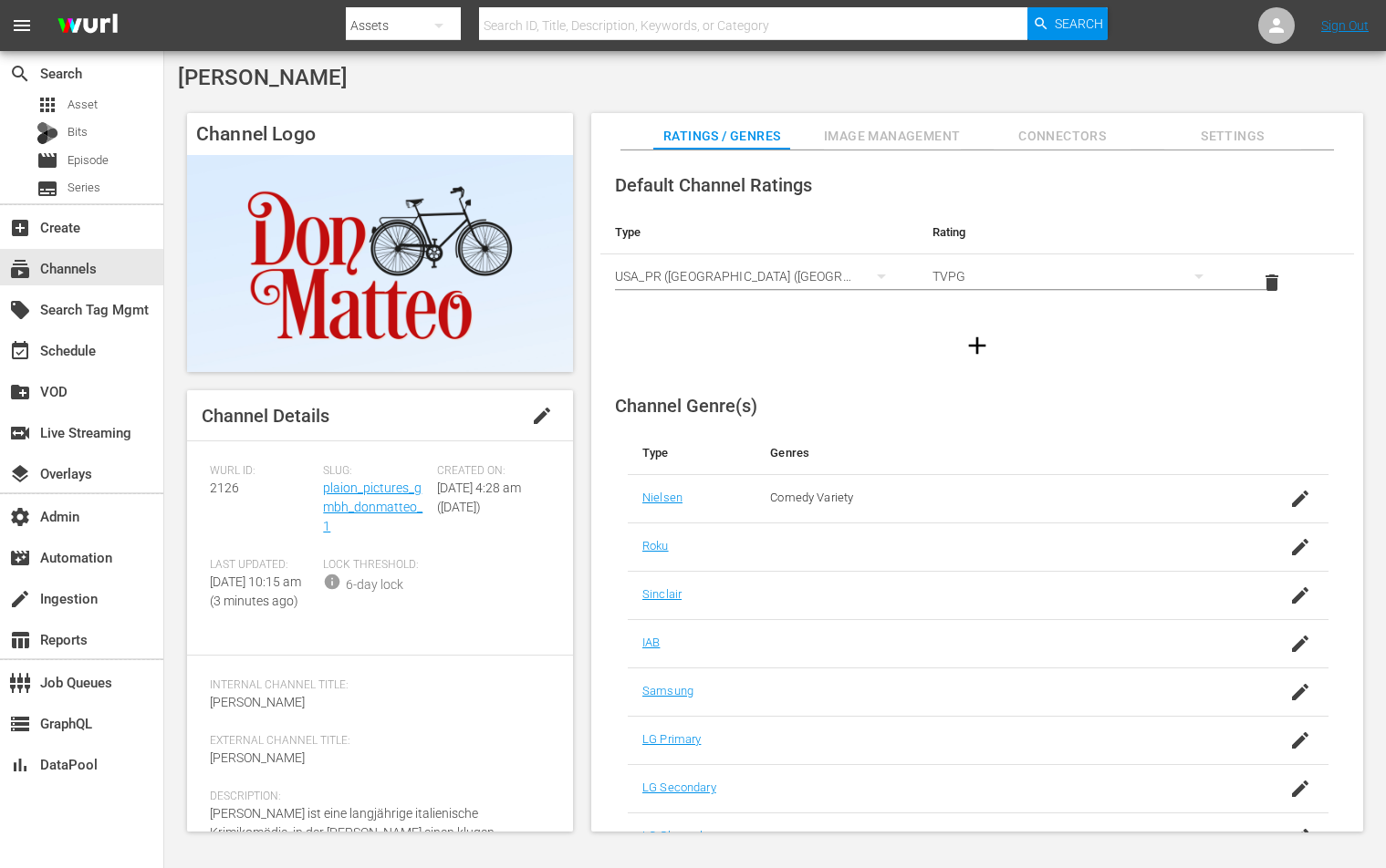
scroll to position [2, 0]
click at [481, 512] on span "[DATE] 4:28 am ([DATE])" at bounding box center [479, 495] width 84 height 34
click at [335, 503] on link "plaion_pictures_gmbh_donmatteo_1" at bounding box center [372, 505] width 100 height 53
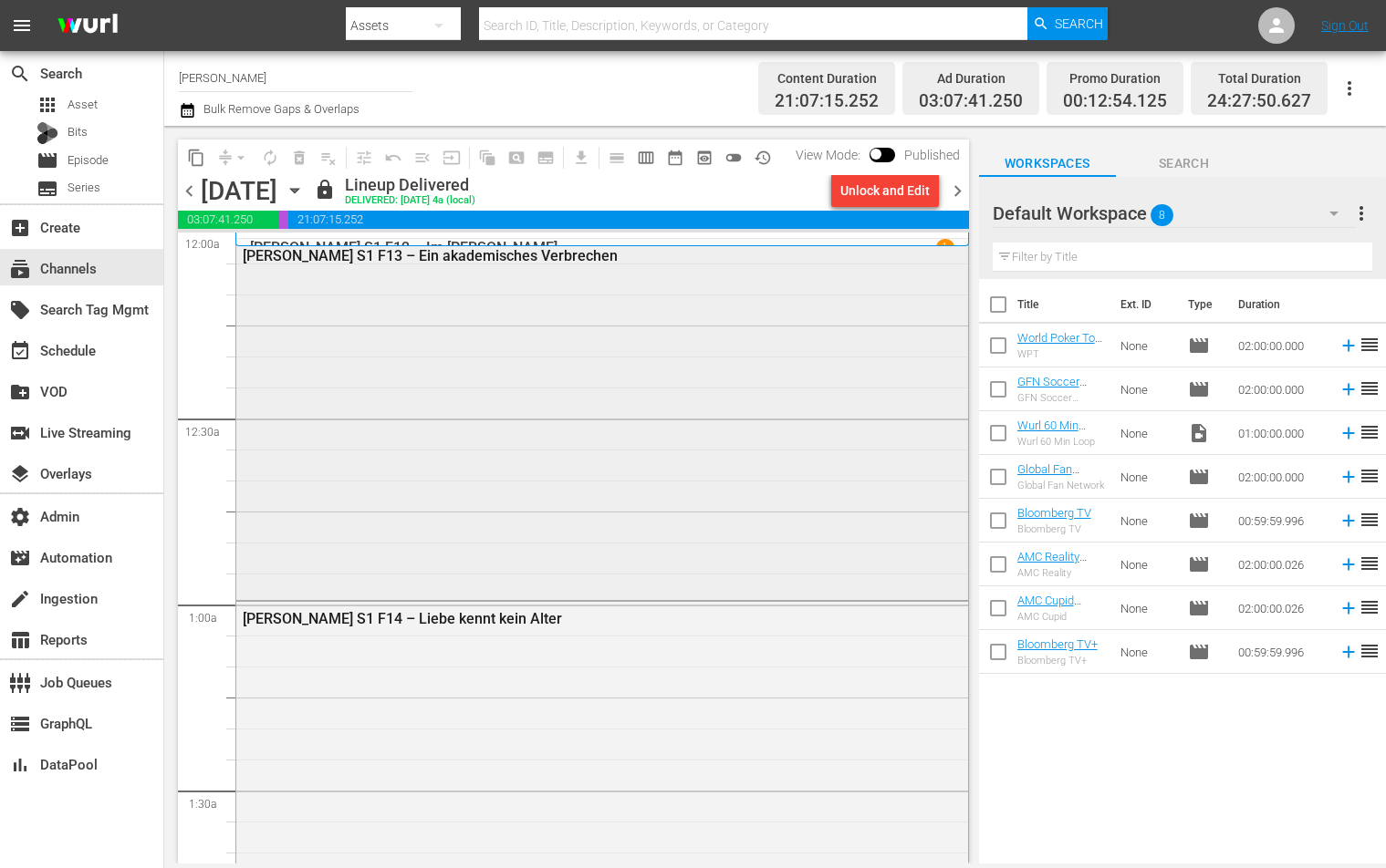
click at [576, 432] on div "[PERSON_NAME] S1 F13 – Ein akademisches Verbrechen" at bounding box center [602, 418] width 732 height 356
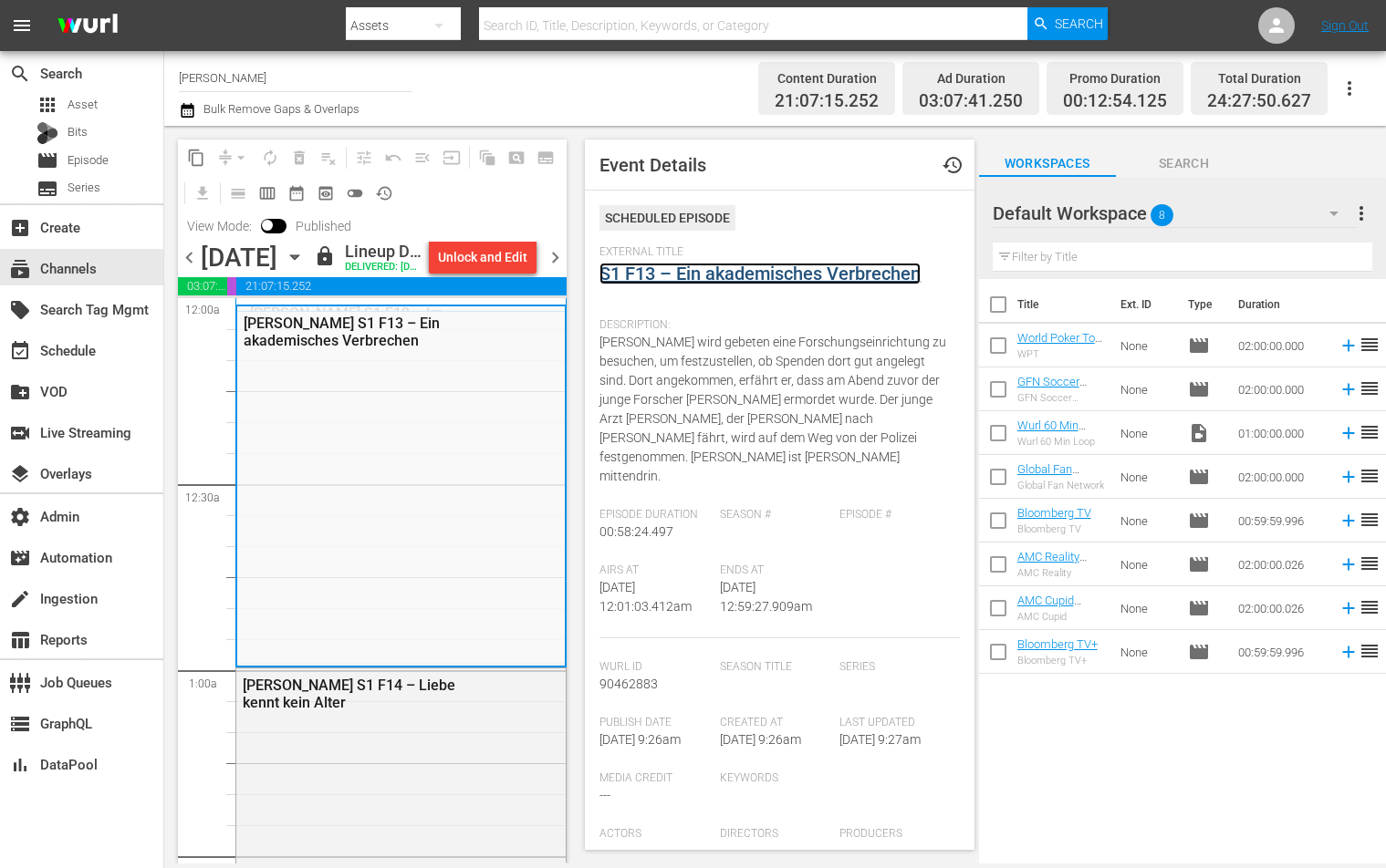
click at [687, 270] on link "S1 F13 – Ein akademisches Verbrechen" at bounding box center [760, 273] width 321 height 22
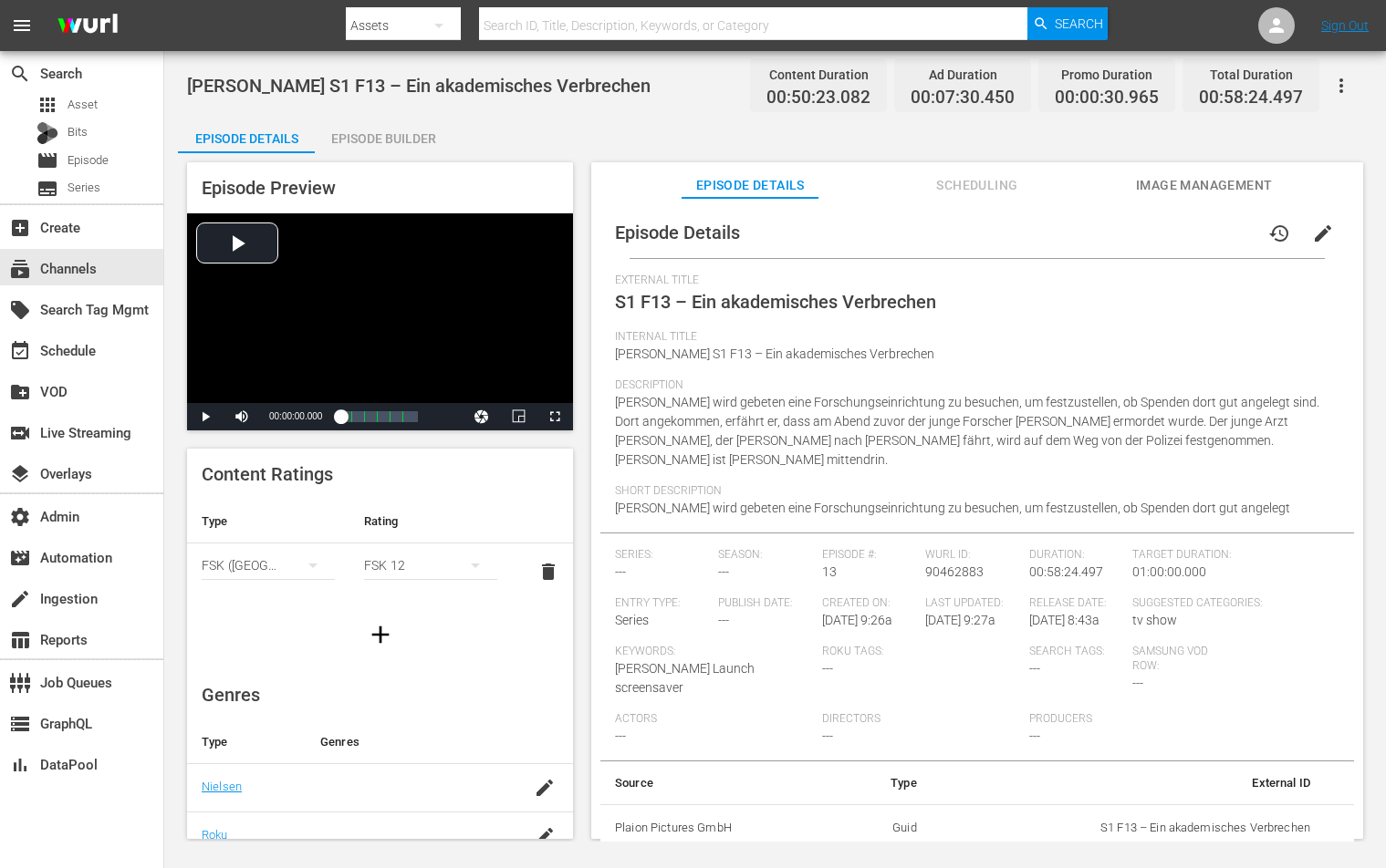
click at [1161, 191] on span "Image Management" at bounding box center [1204, 186] width 137 height 23
